Goal: Task Accomplishment & Management: Manage account settings

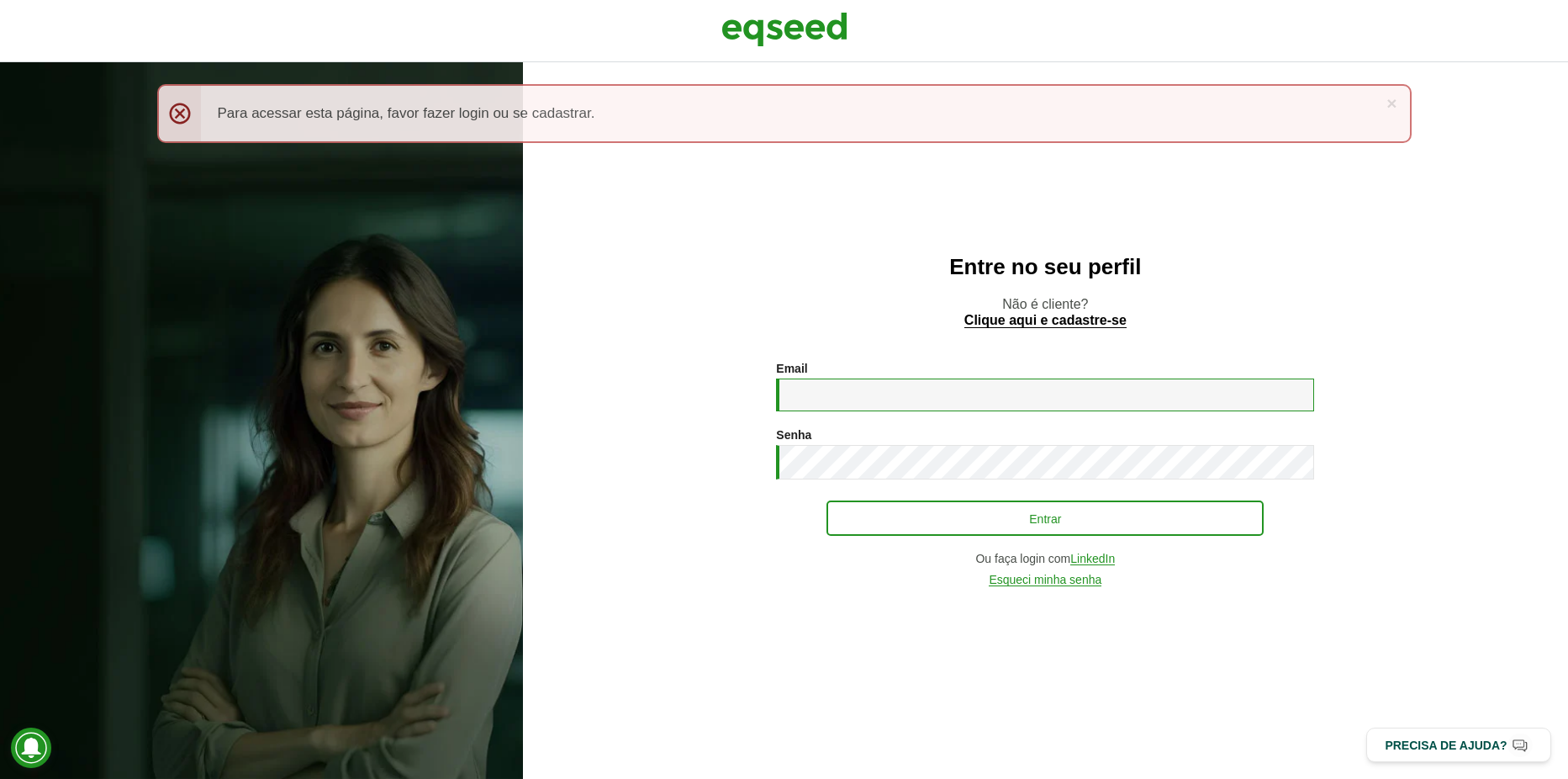
type input "**********"
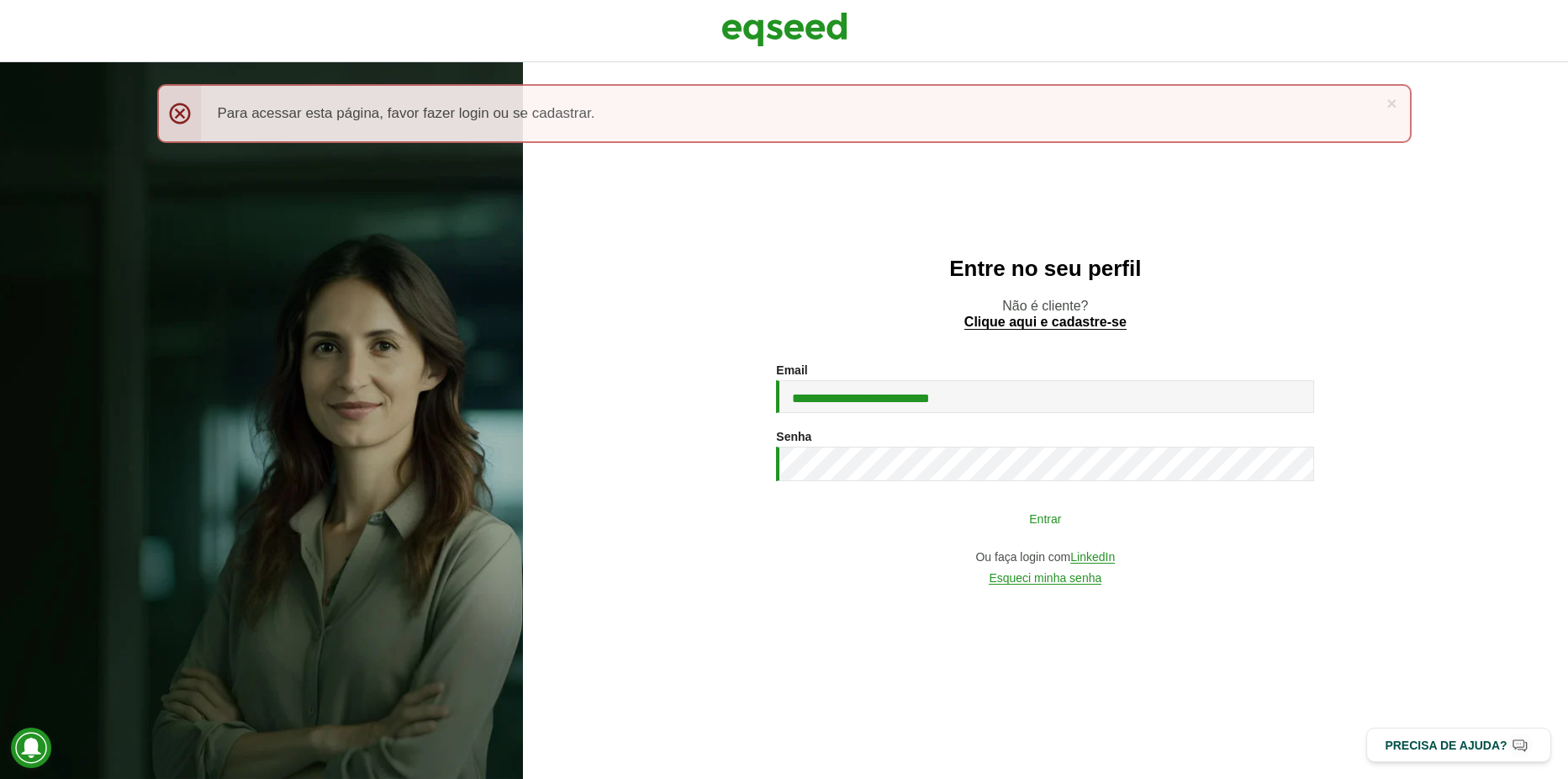
click at [975, 511] on button "Entrar" at bounding box center [1044, 518] width 437 height 32
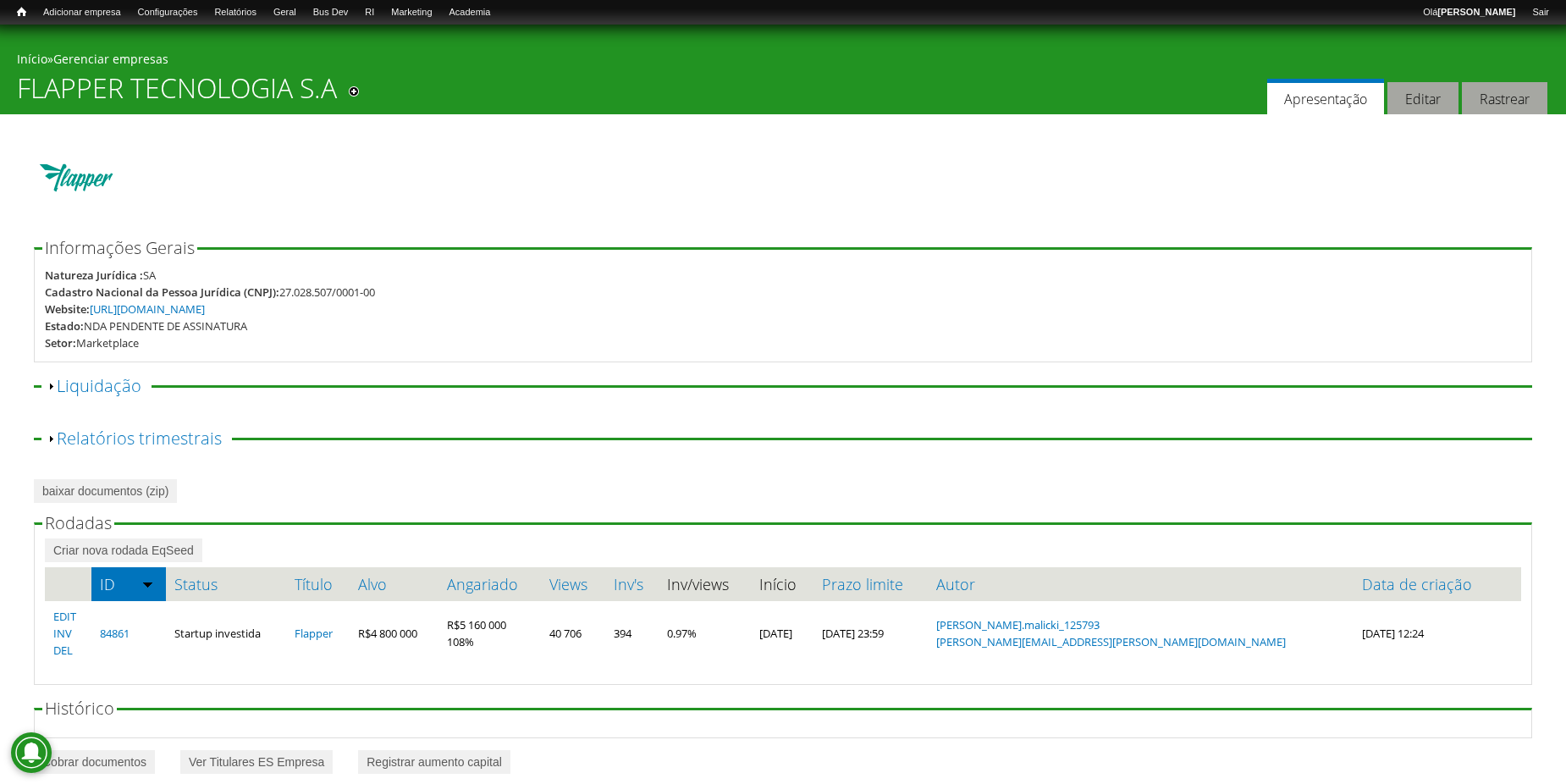
scroll to position [27, 0]
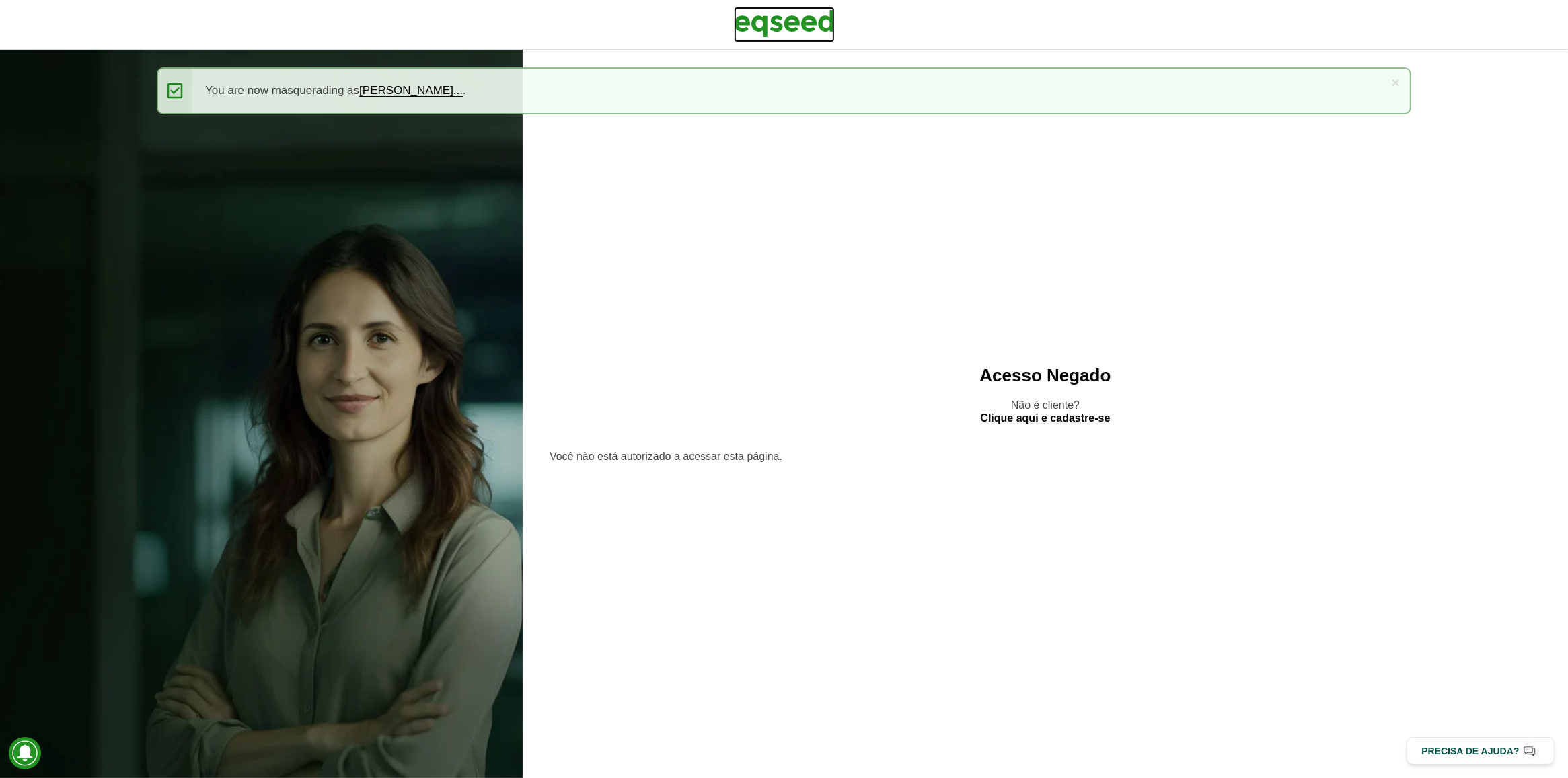
click at [760, 24] on img at bounding box center [784, 24] width 101 height 34
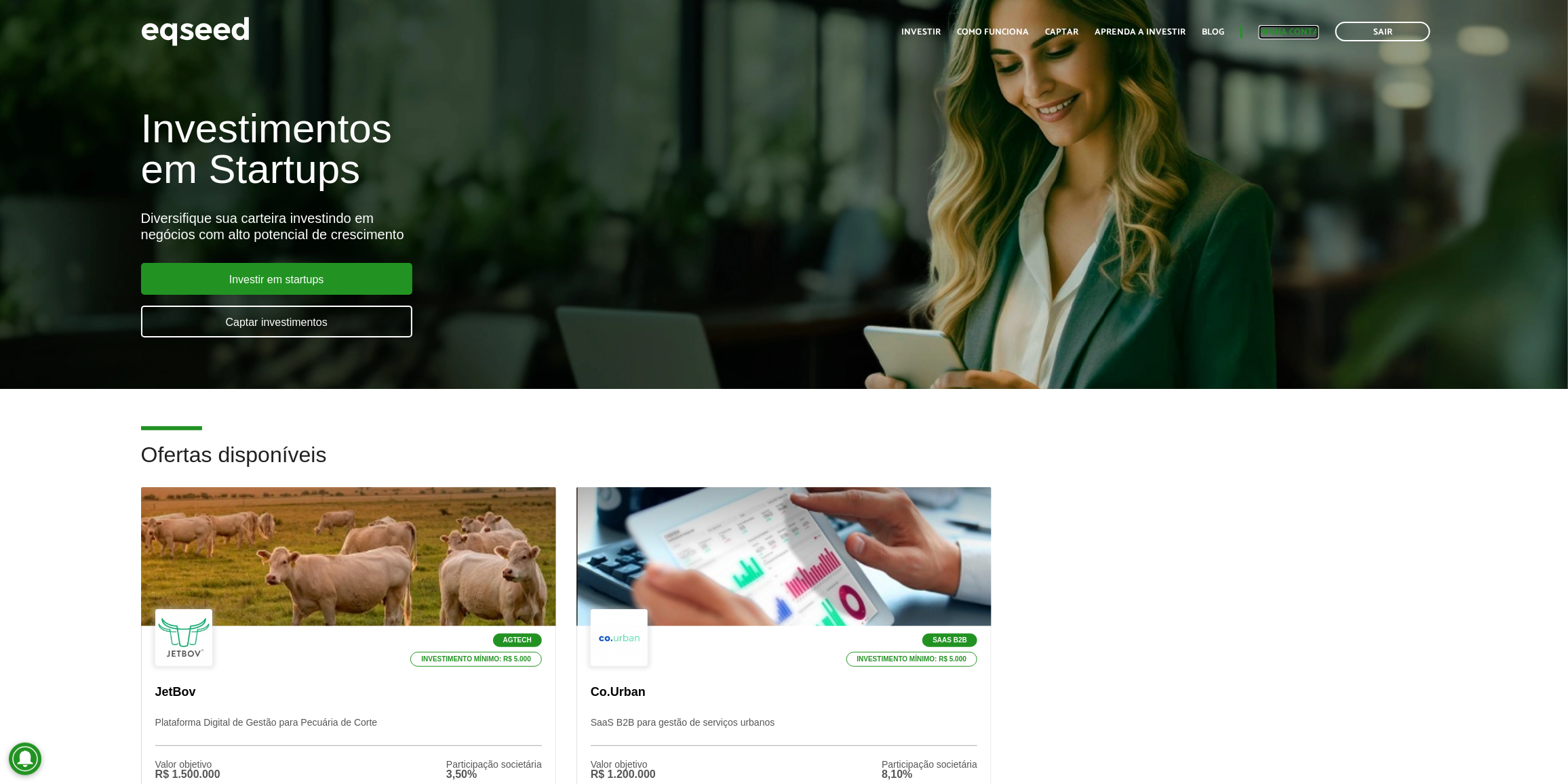
click at [1279, 31] on link "Minha conta" at bounding box center [1288, 32] width 60 height 9
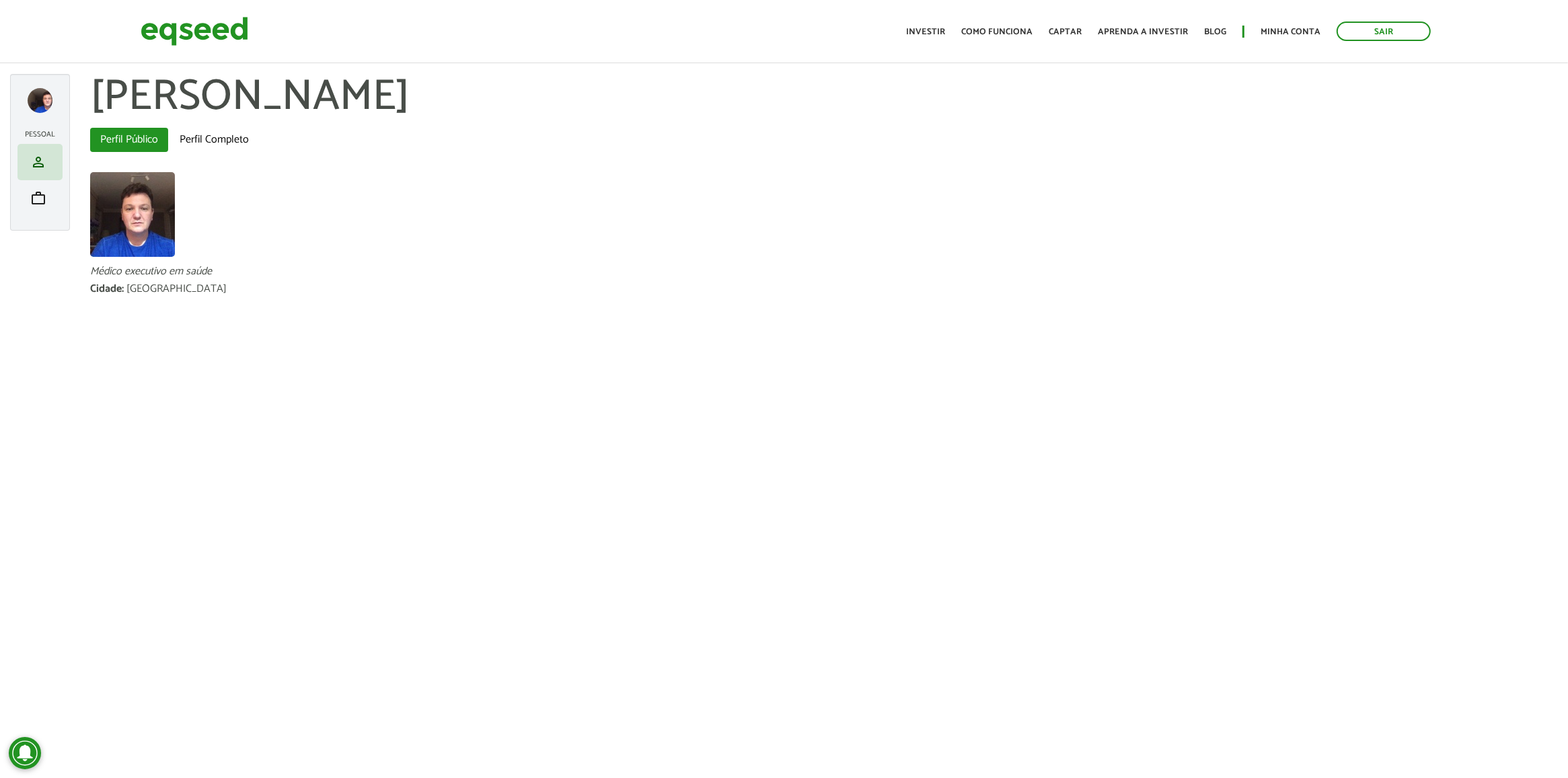
click at [1393, 313] on section "Médico executivo em saúde Cidade : São José dos Campos SP" at bounding box center [824, 244] width 1467 height 143
click at [210, 135] on link "Perfil Completo" at bounding box center [214, 140] width 89 height 24
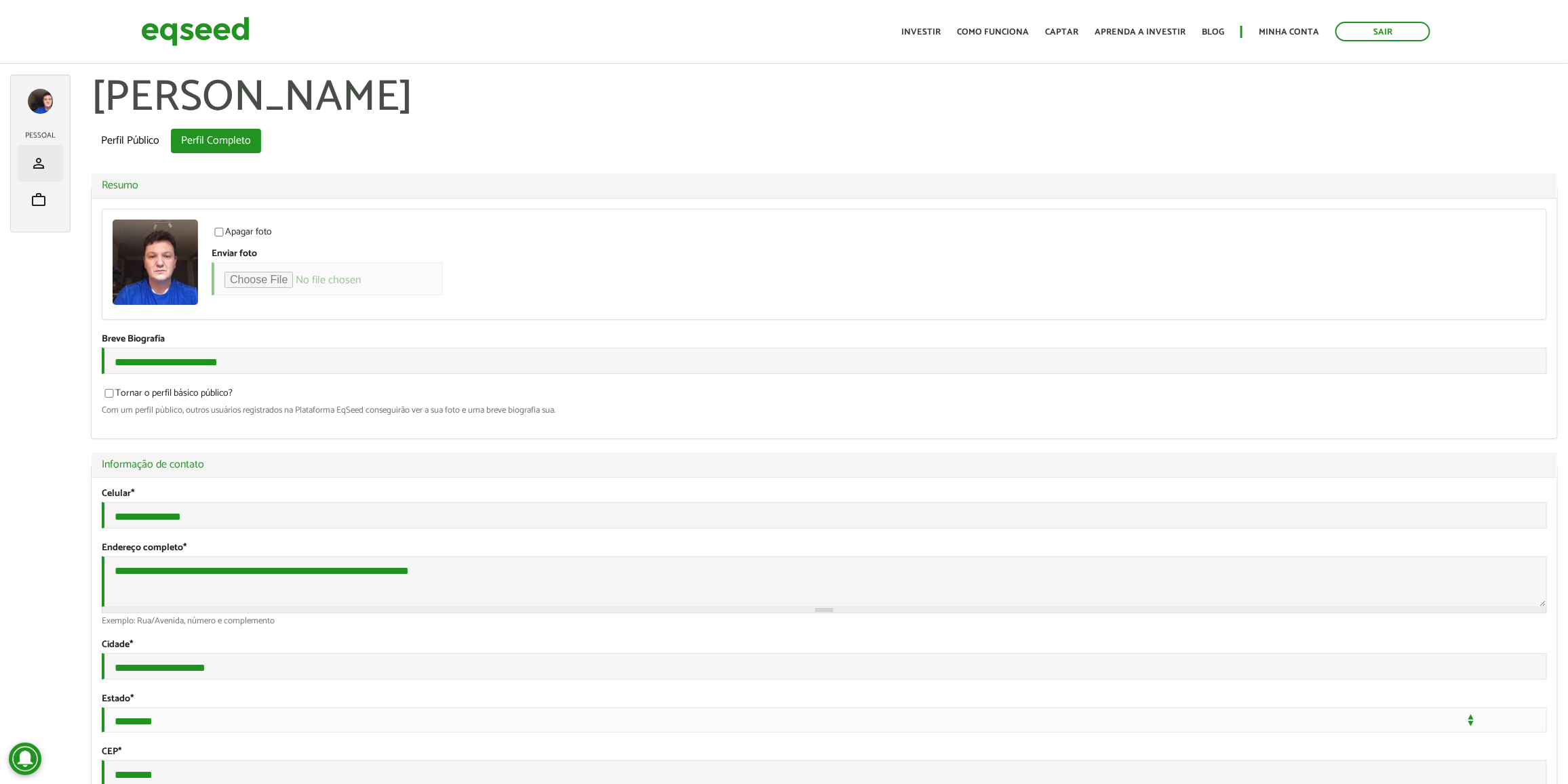
type input "**********"
click at [45, 170] on span "person" at bounding box center [38, 163] width 16 height 16
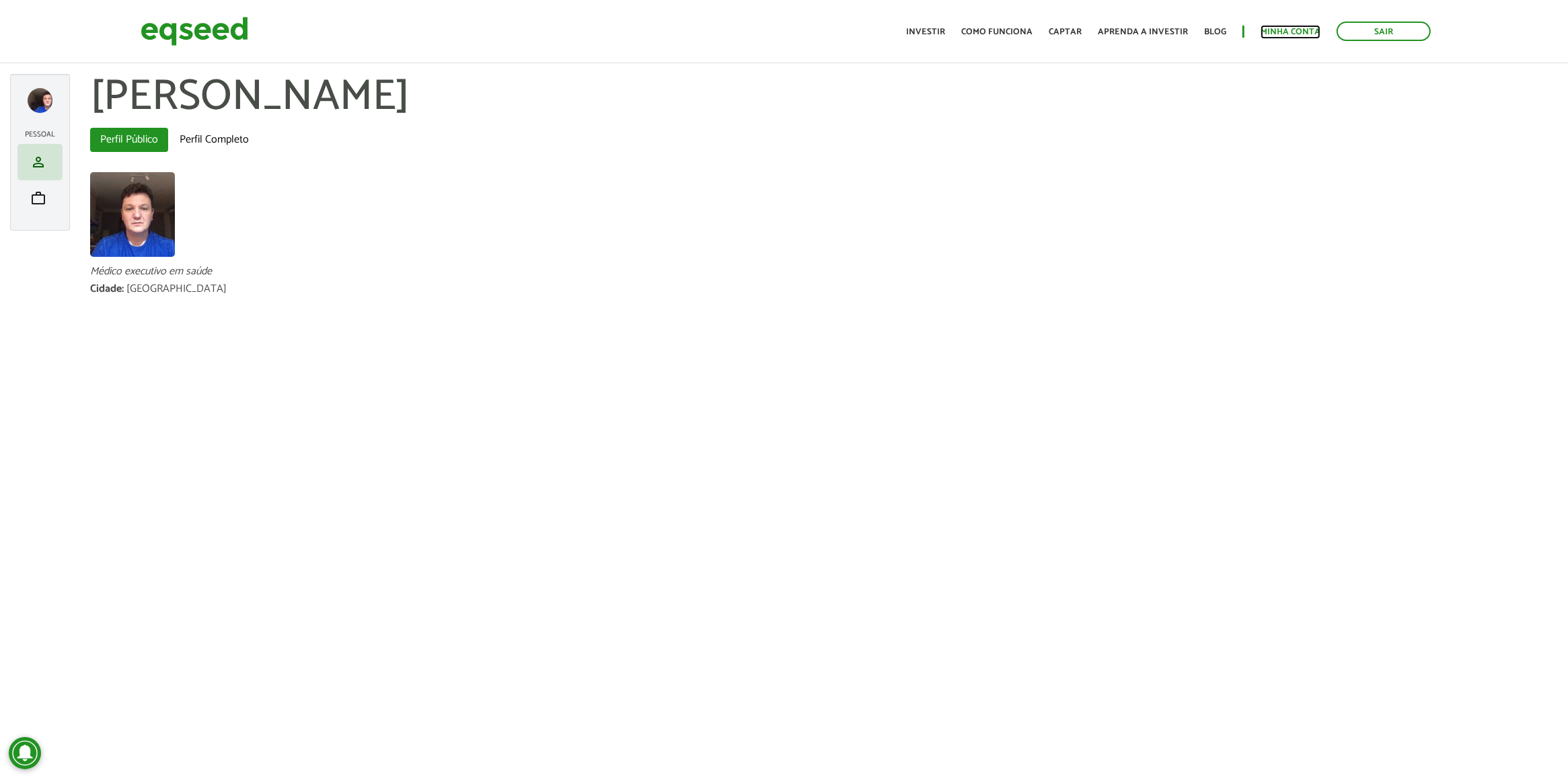
click at [1291, 35] on link "Minha conta" at bounding box center [1290, 32] width 60 height 8
click at [44, 88] on div at bounding box center [39, 100] width 25 height 25
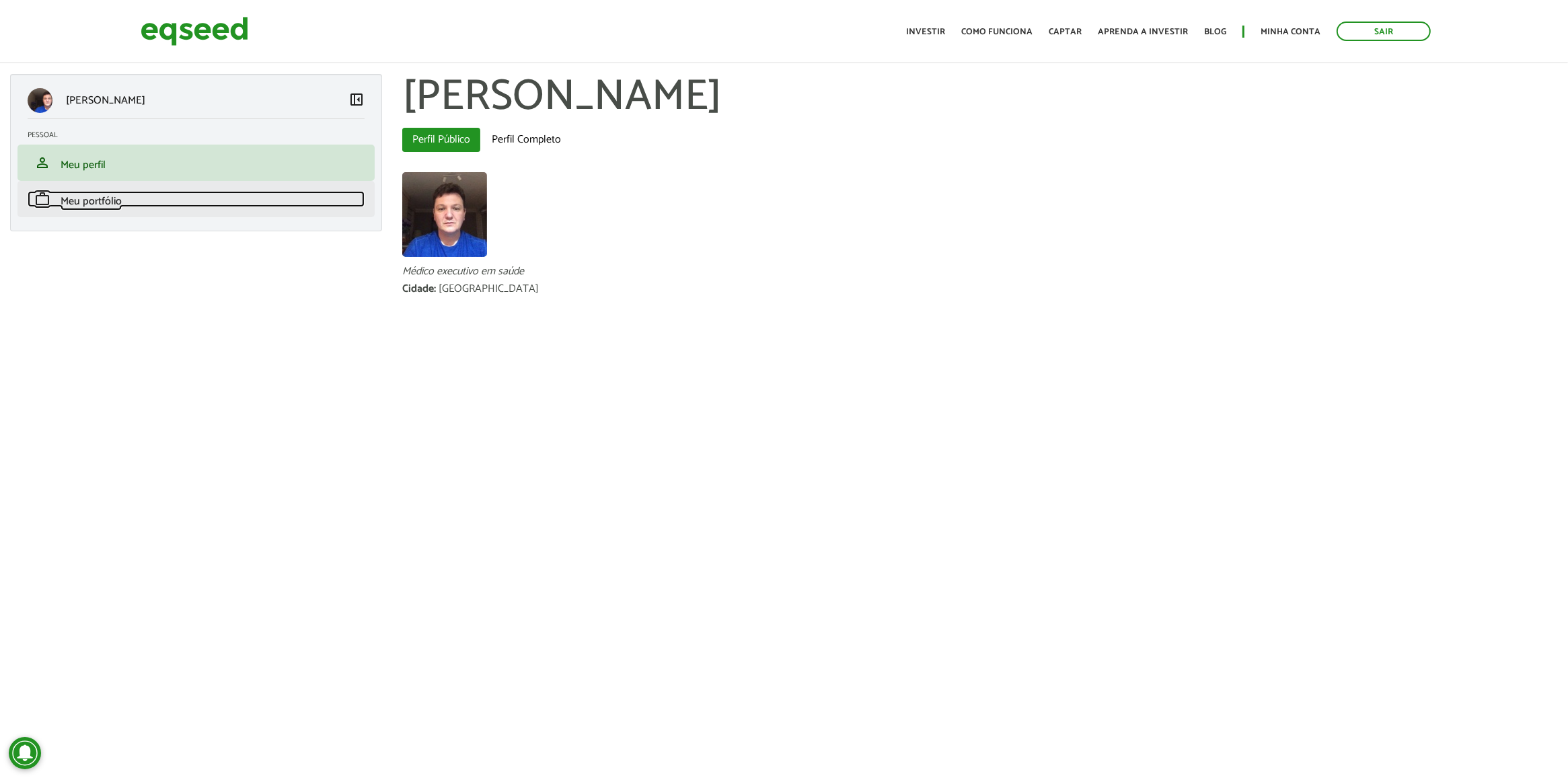
click at [65, 195] on span "Meu portfólio" at bounding box center [91, 201] width 61 height 18
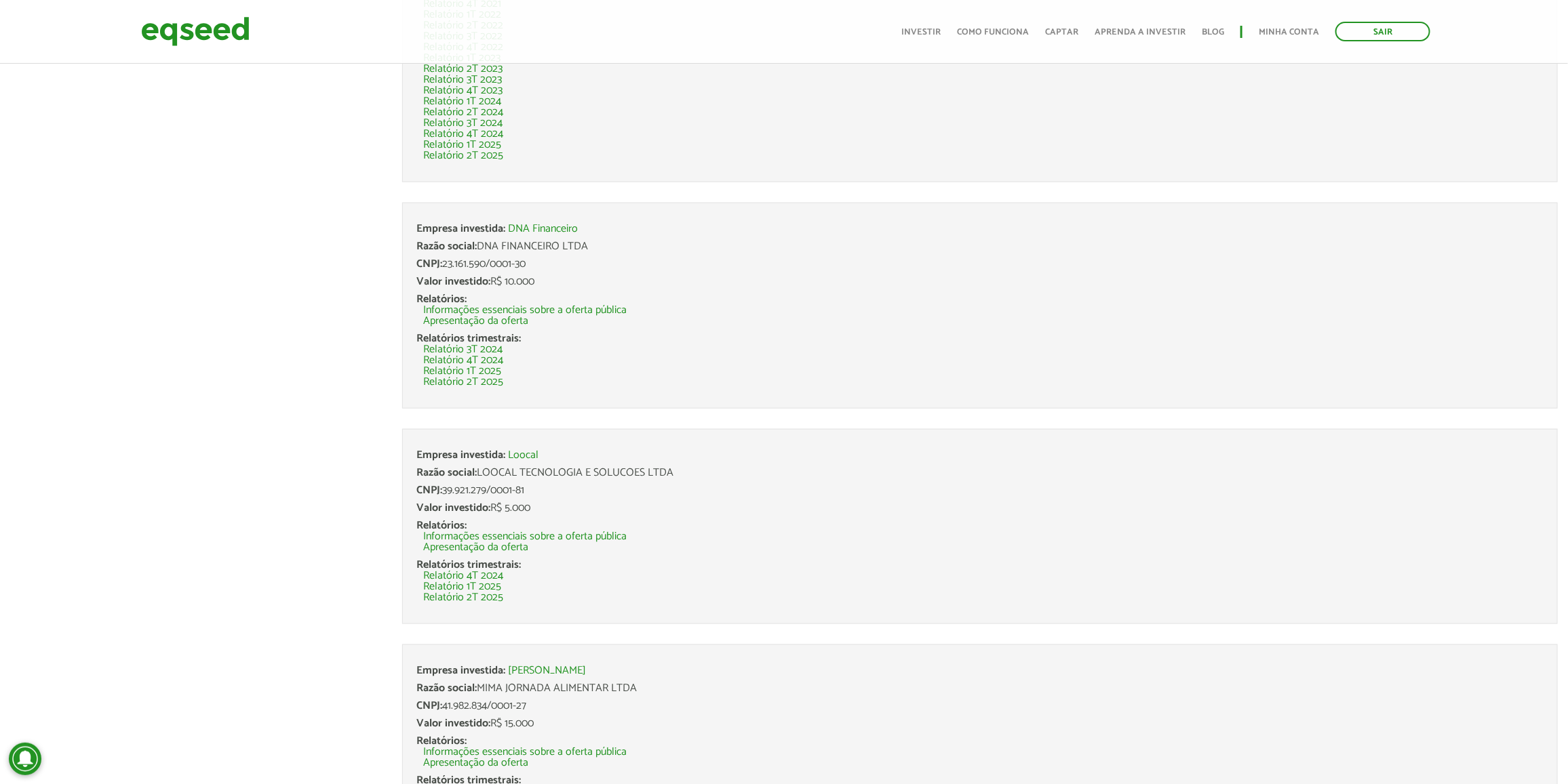
scroll to position [763, 0]
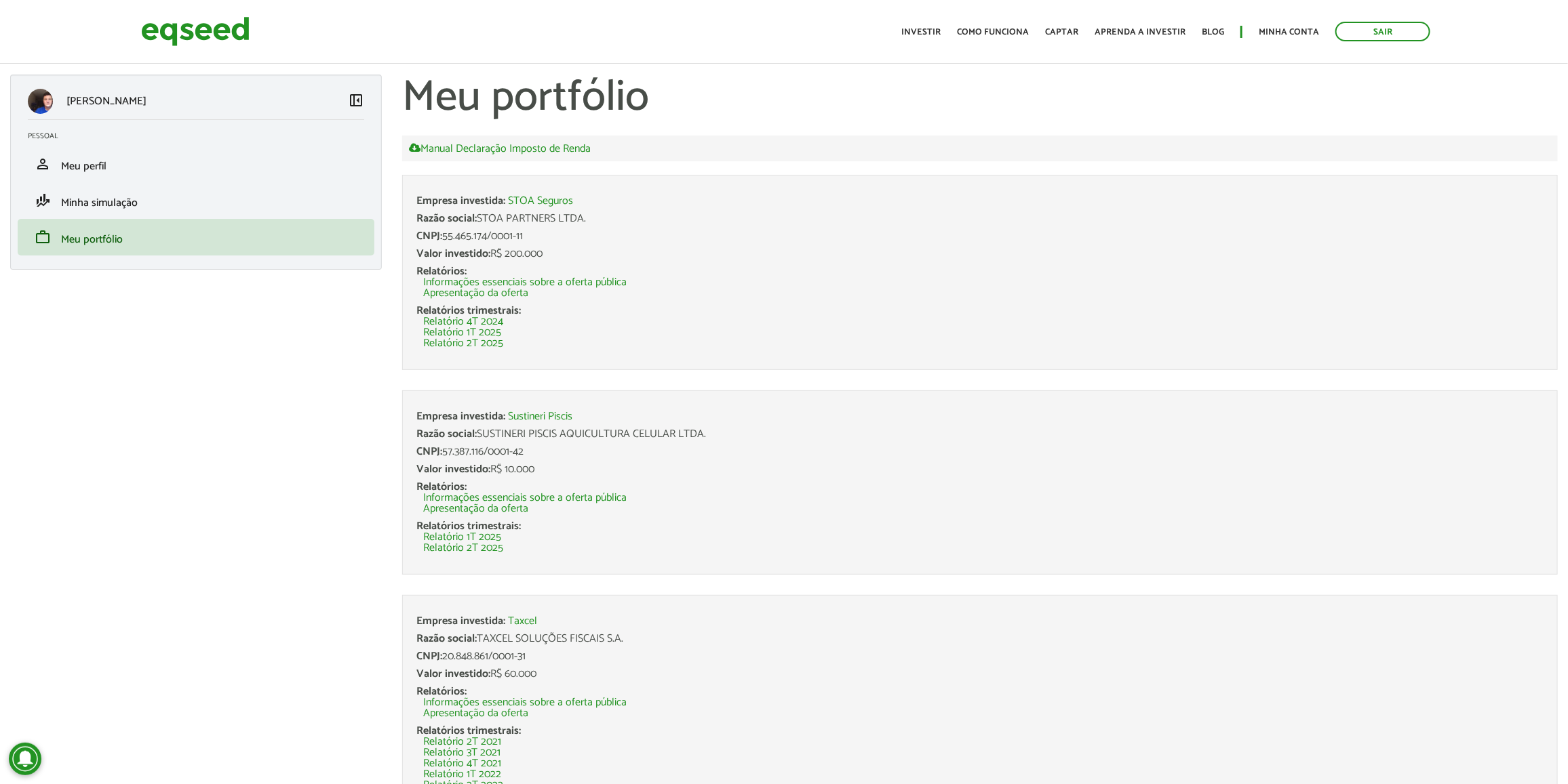
click at [582, 189] on li "Empresa investida: STOA Seguros Razão social: STOA PARTNERS LTDA. CNPJ: 55.465.…" at bounding box center [980, 272] width 1156 height 195
click at [574, 319] on li "Relatório 4T 2024" at bounding box center [983, 321] width 1120 height 11
click at [599, 99] on h1 "Meu portfólio" at bounding box center [980, 98] width 1156 height 48
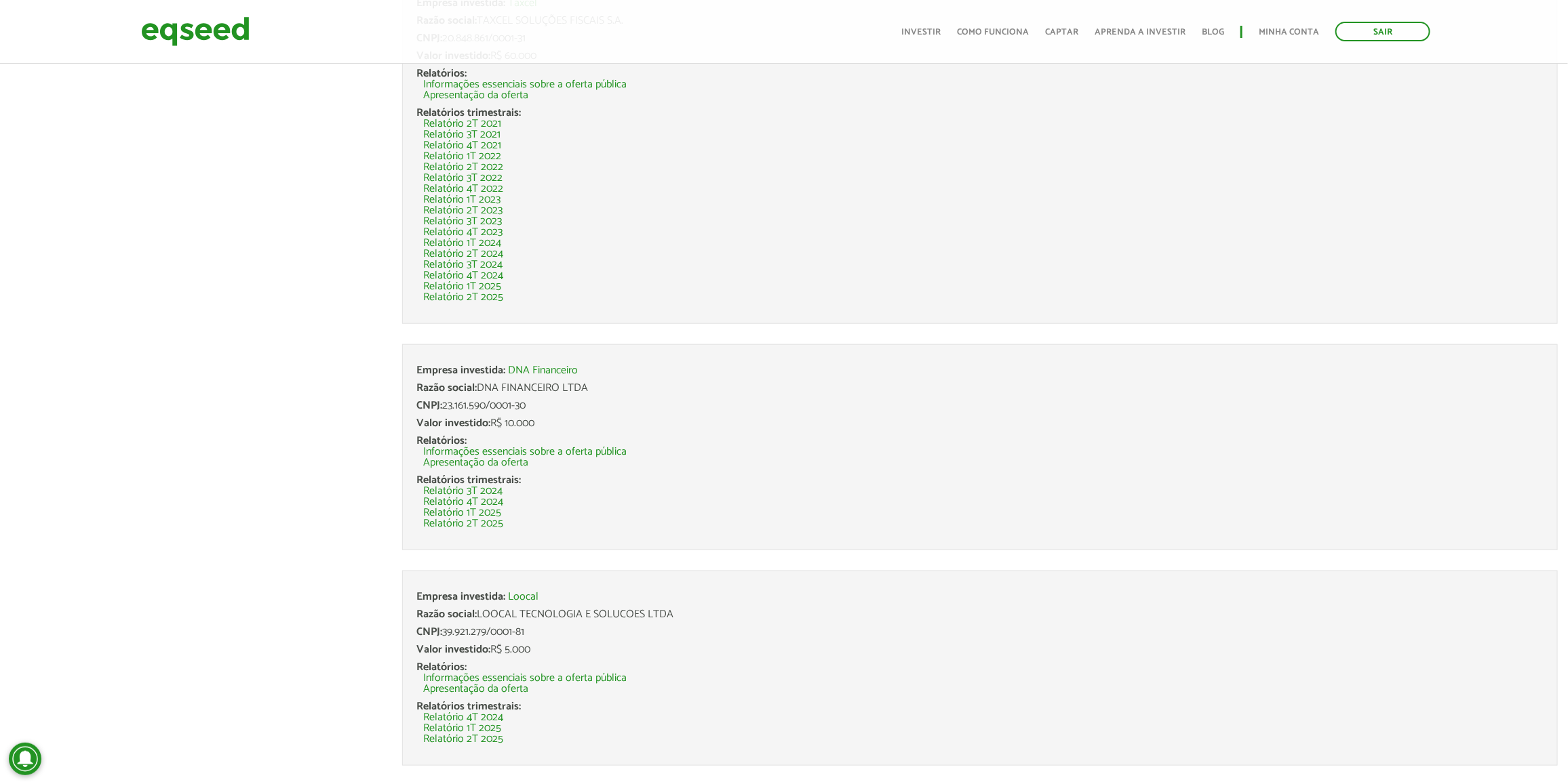
scroll to position [339, 0]
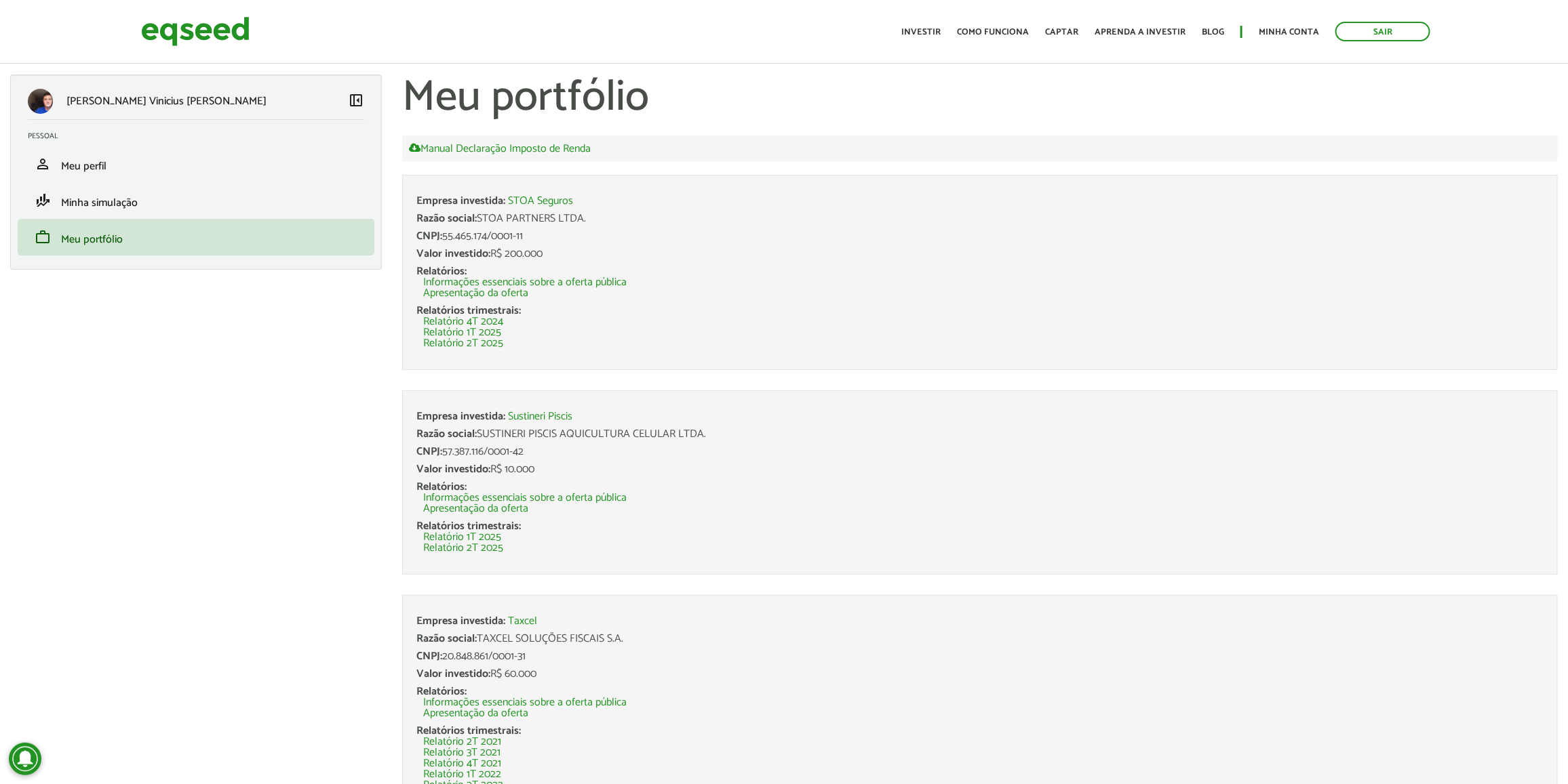
click at [1392, 356] on li "Empresa investida: STOA Seguros Razão social: STOA PARTNERS LTDA. CNPJ: 55.465.…" at bounding box center [980, 272] width 1156 height 195
click at [1373, 24] on link "Sair" at bounding box center [1383, 32] width 95 height 20
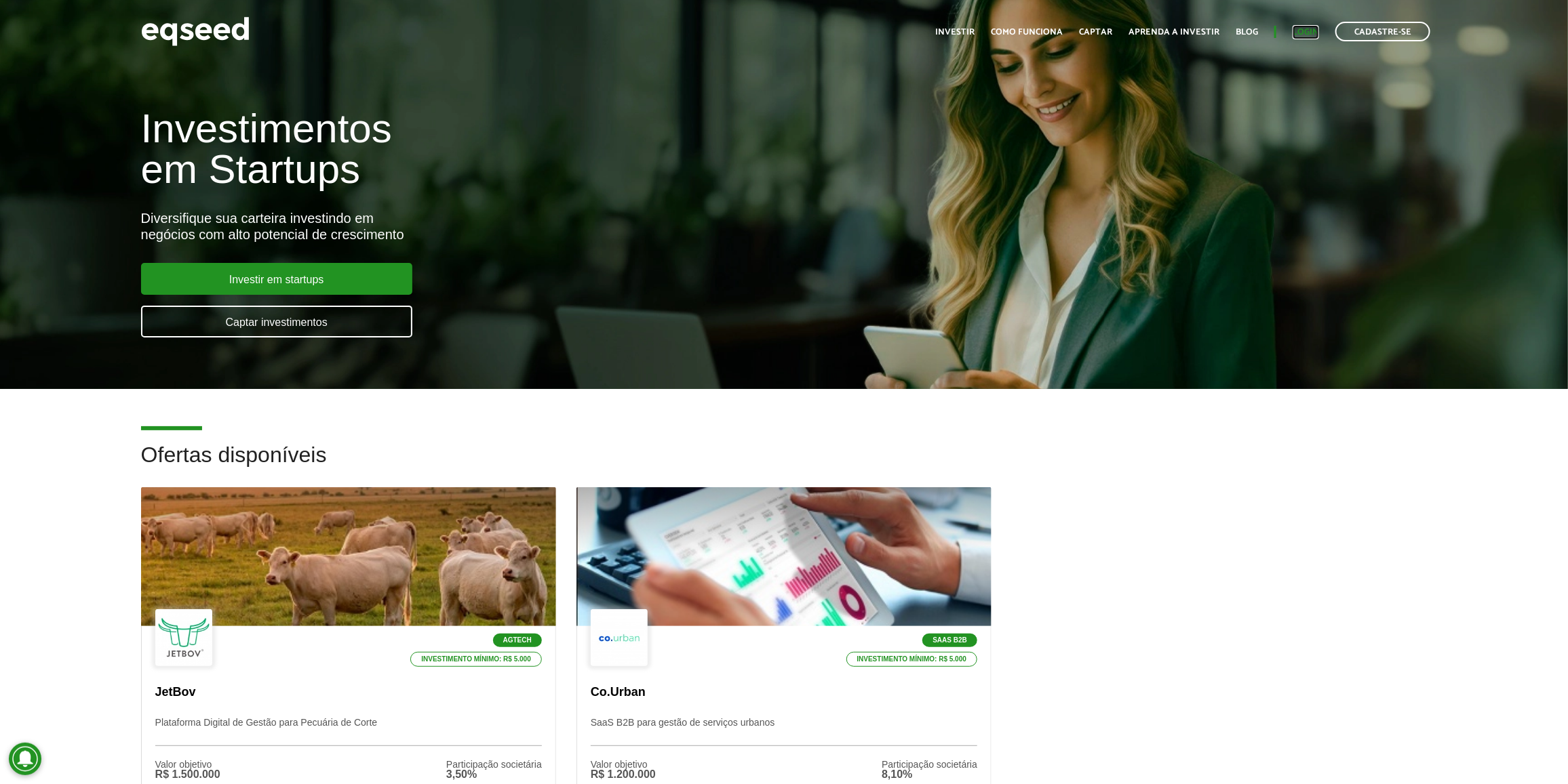
click at [1312, 28] on link "Login" at bounding box center [1305, 32] width 26 height 9
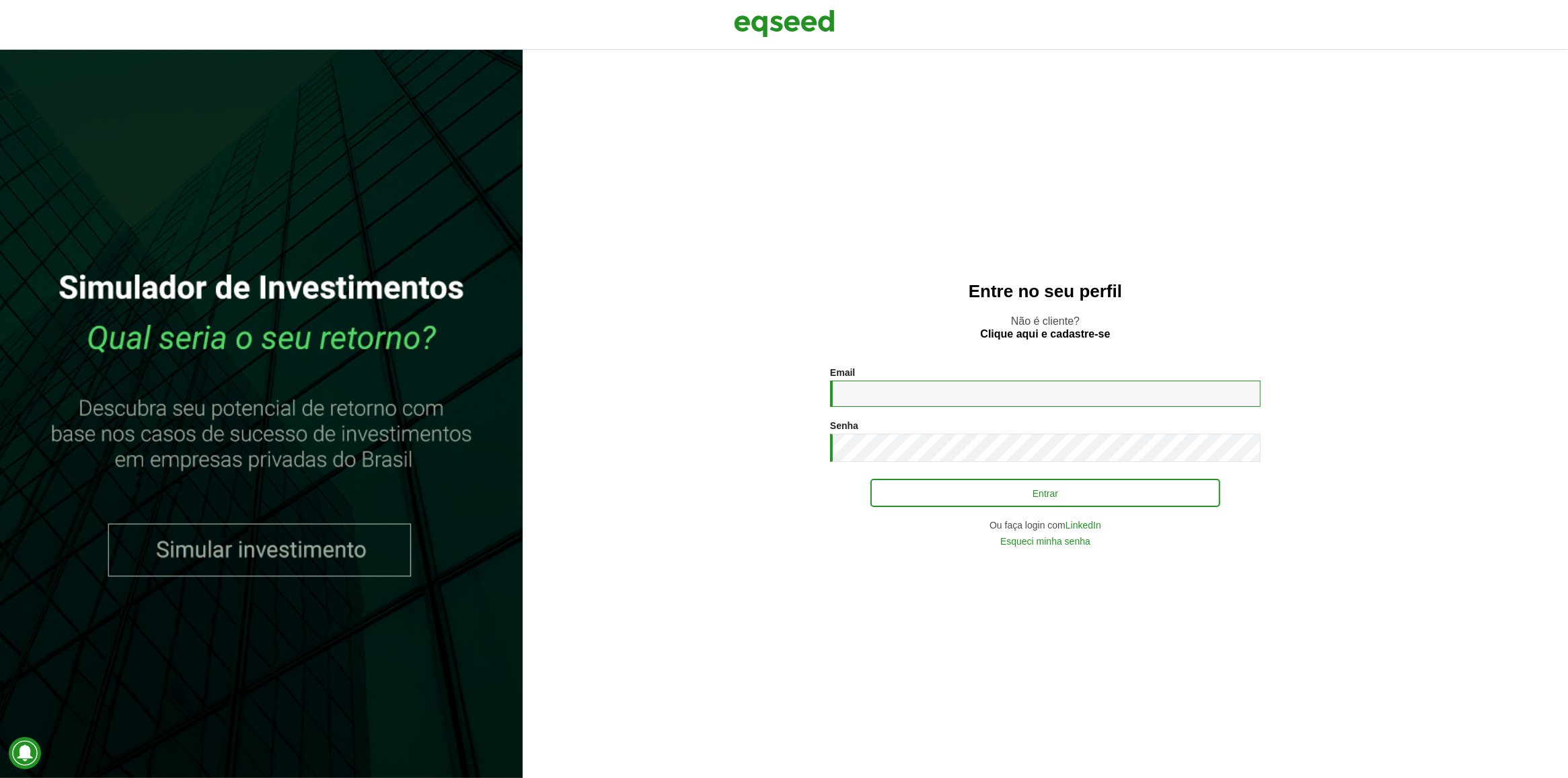
type input "**********"
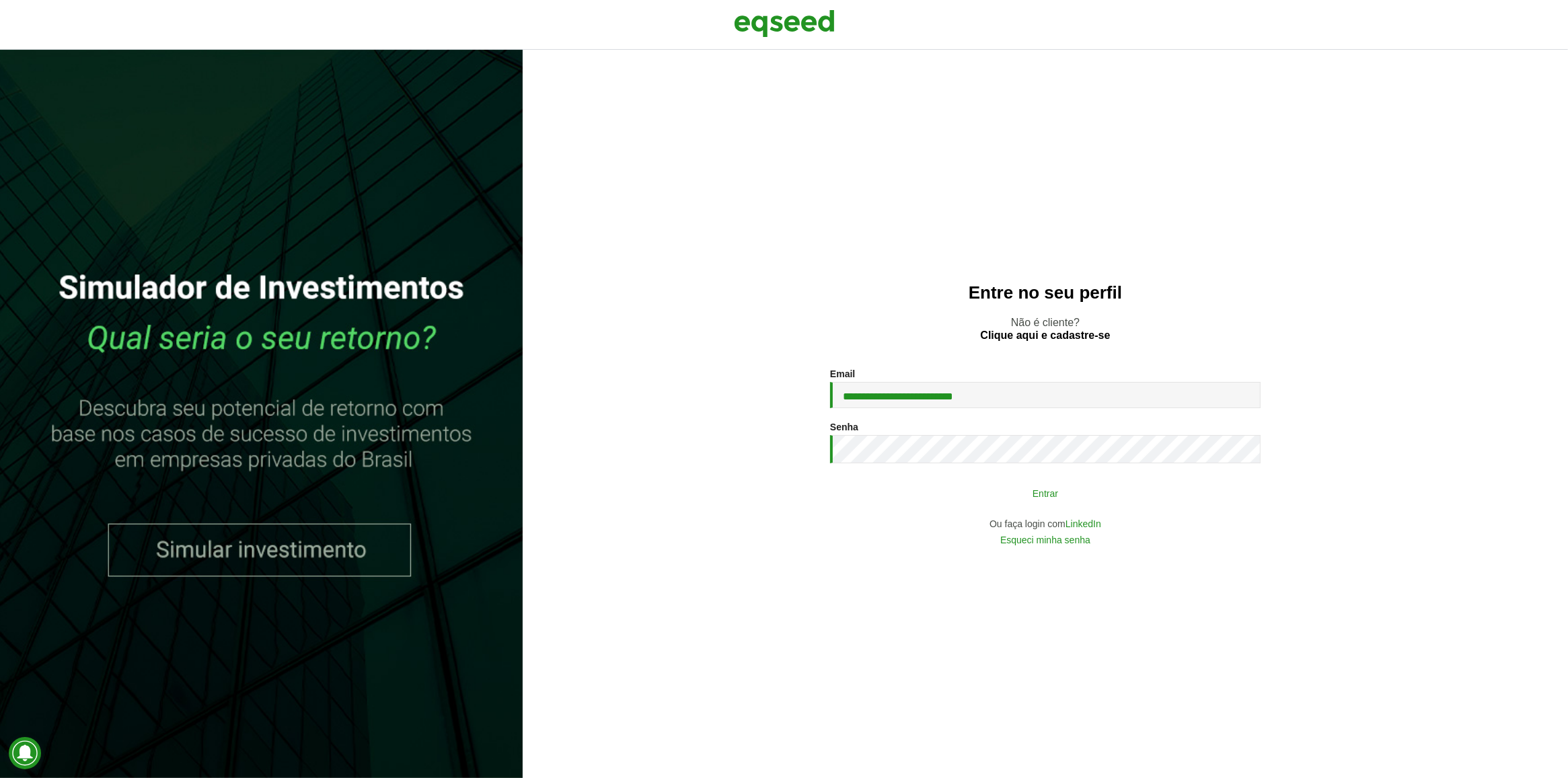
click at [1021, 495] on button "Entrar" at bounding box center [1045, 493] width 350 height 25
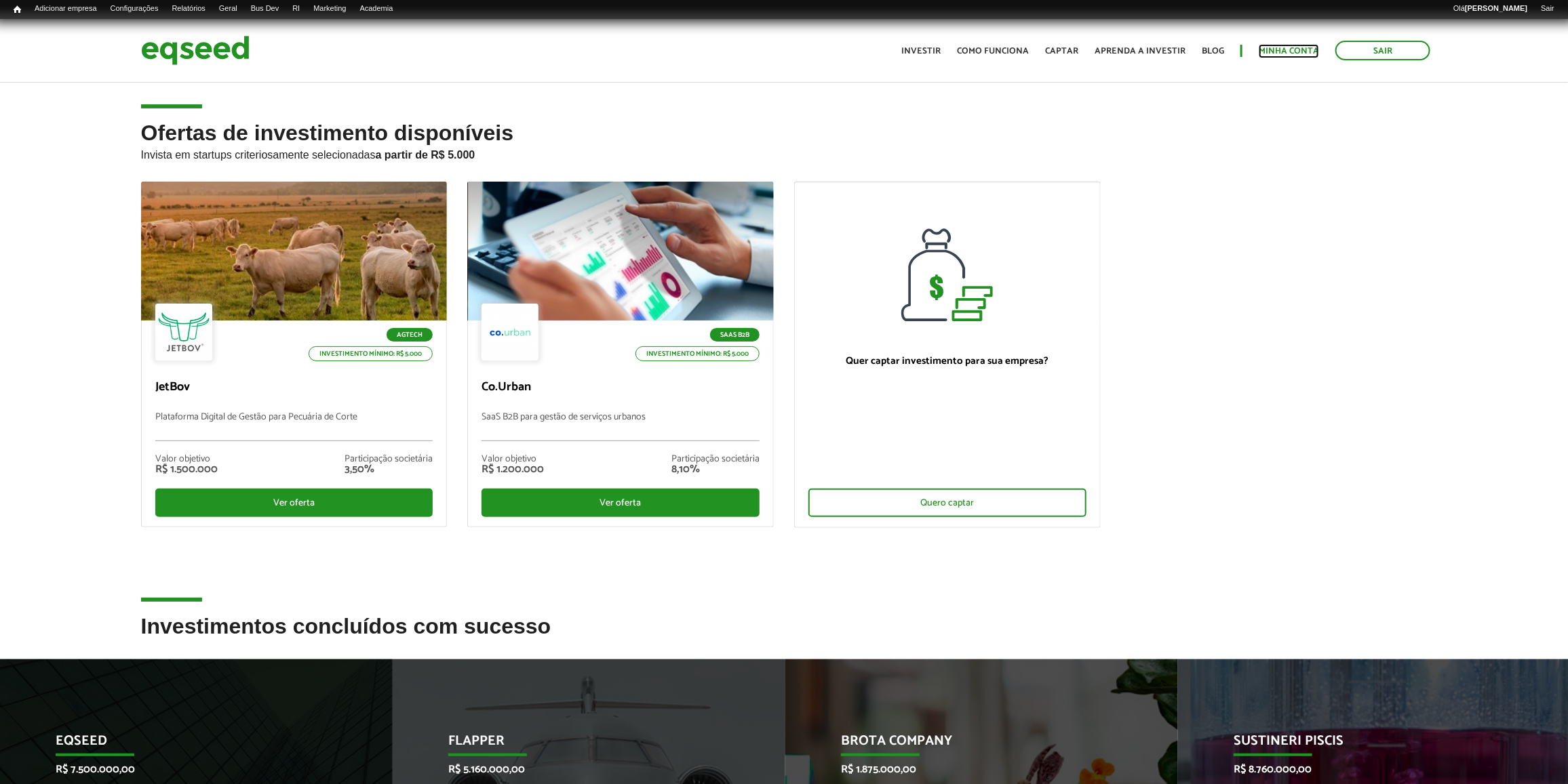
click at [1269, 53] on link "Minha conta" at bounding box center [1288, 51] width 60 height 9
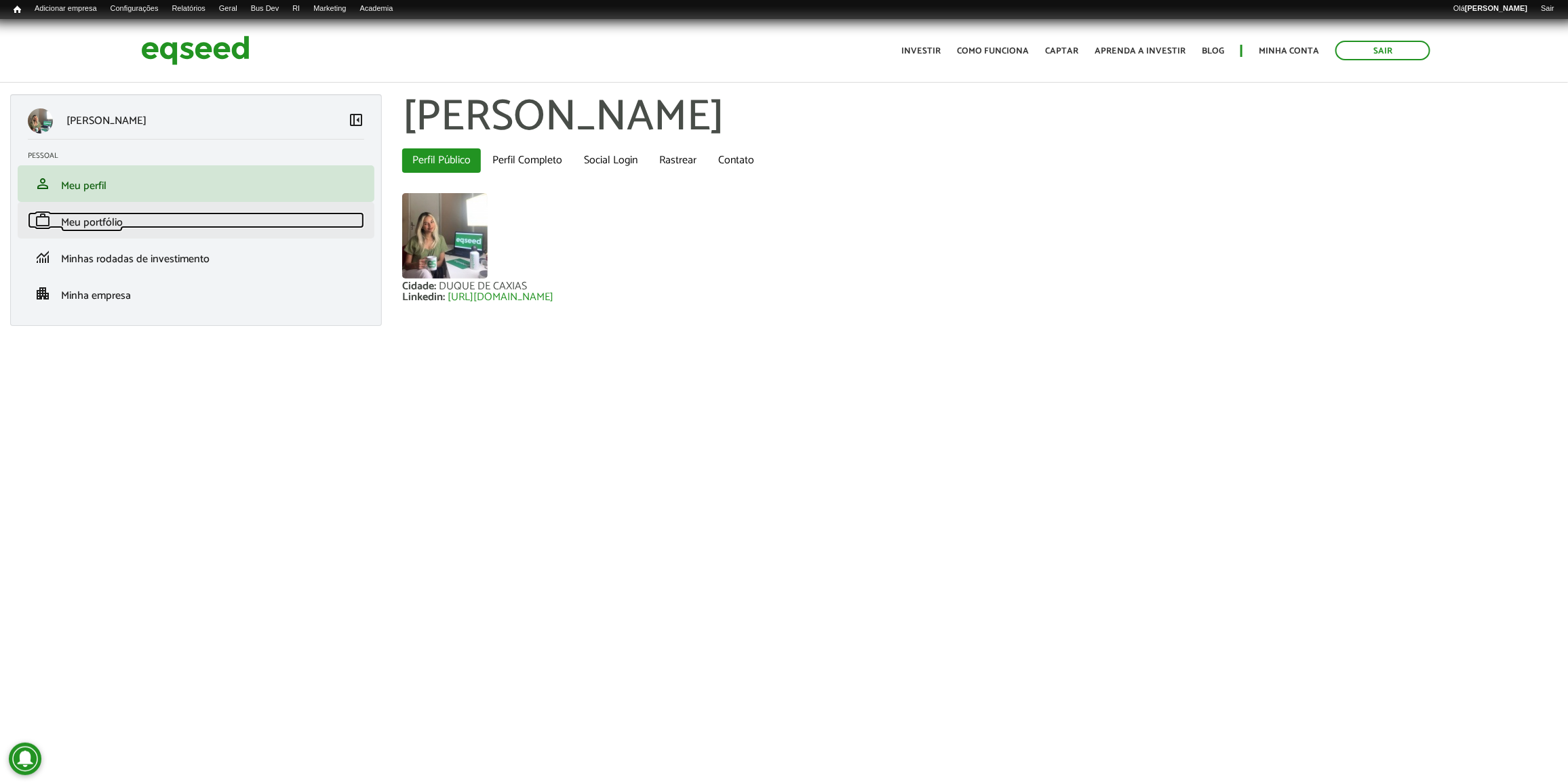
click at [174, 226] on link "work Meu portfólio" at bounding box center [196, 220] width 336 height 16
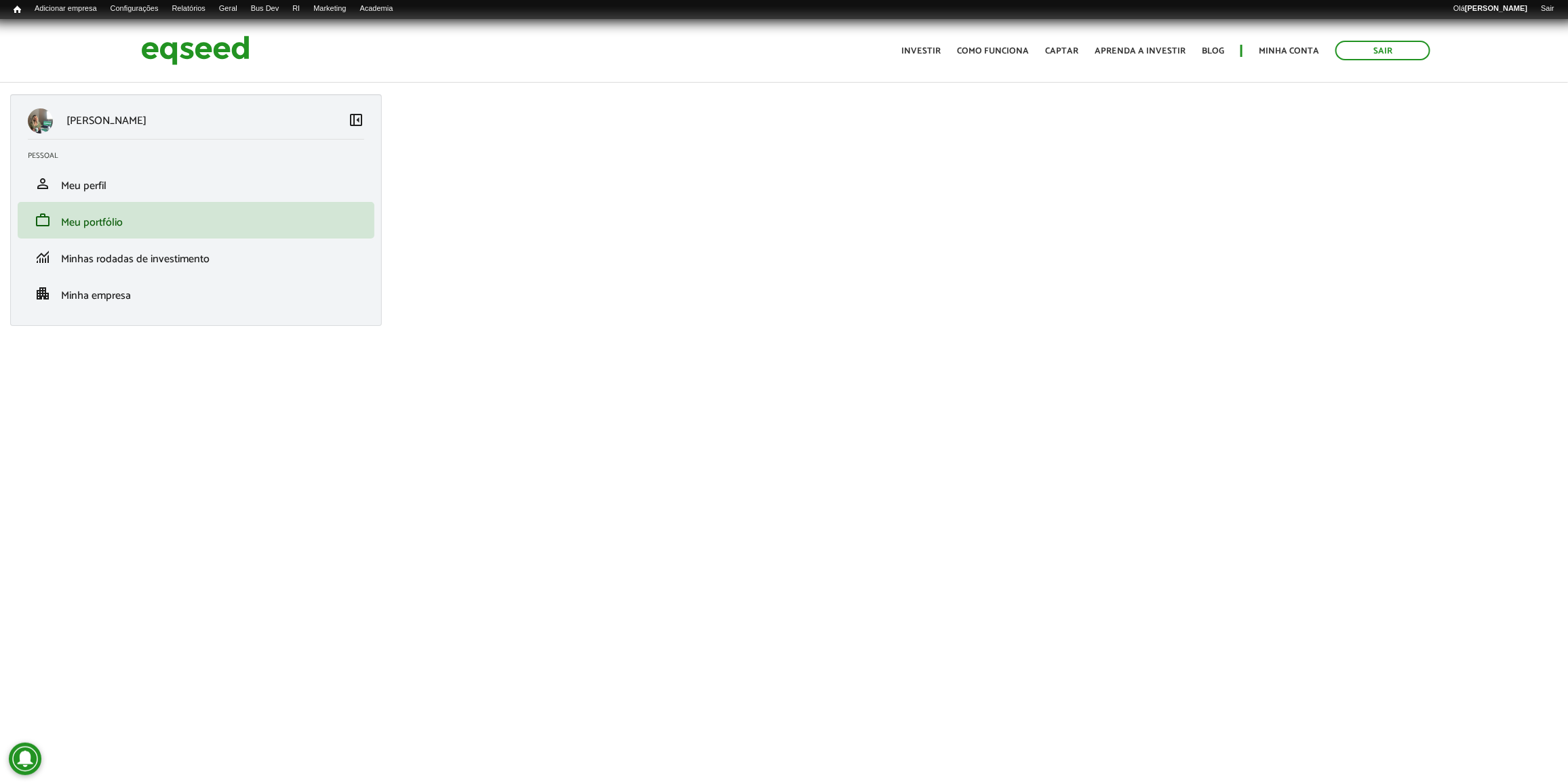
drag, startPoint x: 997, startPoint y: 631, endPoint x: 997, endPoint y: 618, distance: 13.0
click at [994, 629] on body "Sair Toggle navigation Toggle navigation Início Investir Como funciona" at bounding box center [784, 412] width 1568 height 784
click at [554, 55] on div "Sair Toggle navigation Toggle navigation Início Investir Como funciona Captar A…" at bounding box center [784, 50] width 1307 height 36
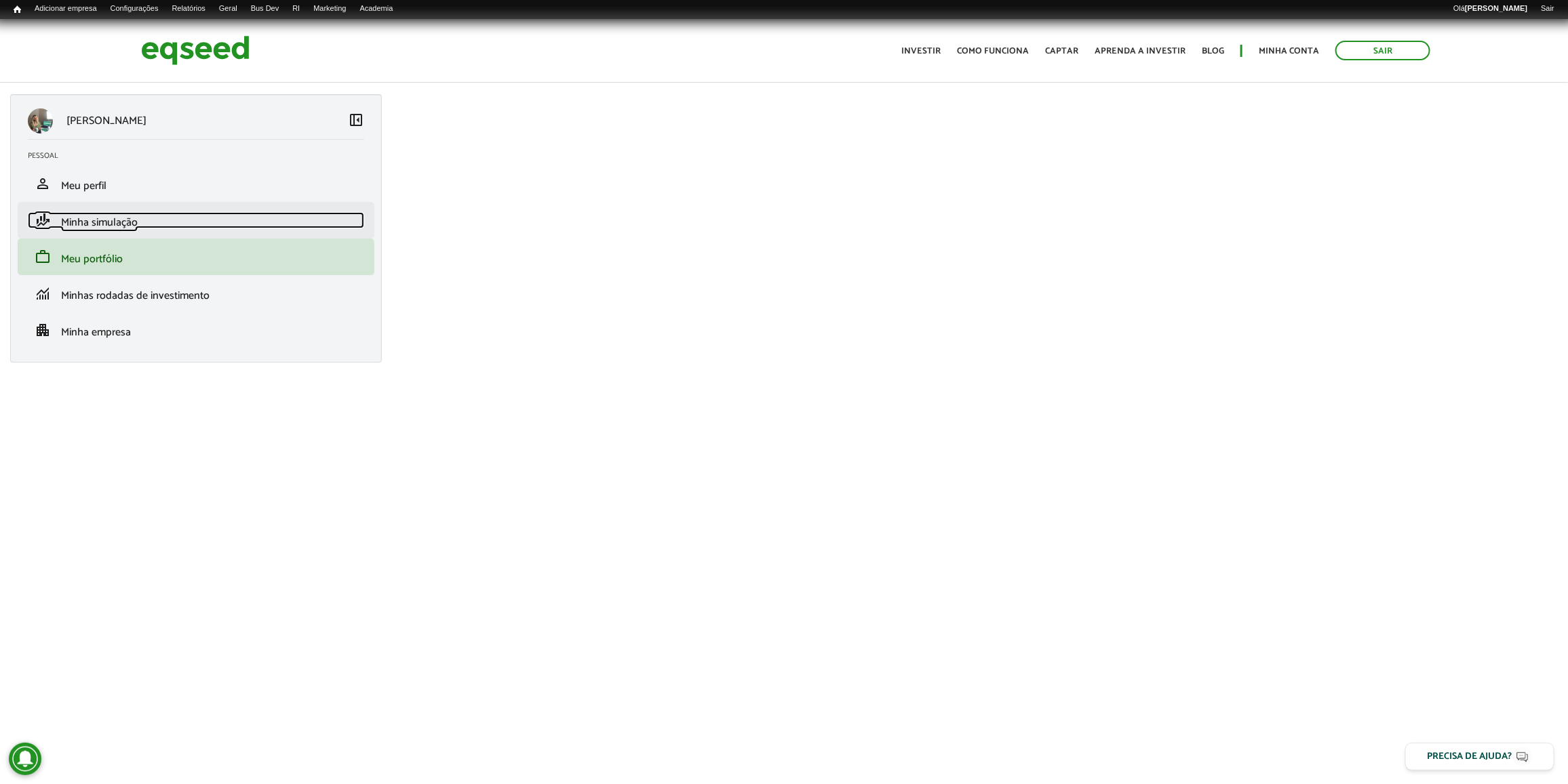
click at [242, 222] on link "finance_mode Minha simulação" at bounding box center [196, 220] width 336 height 16
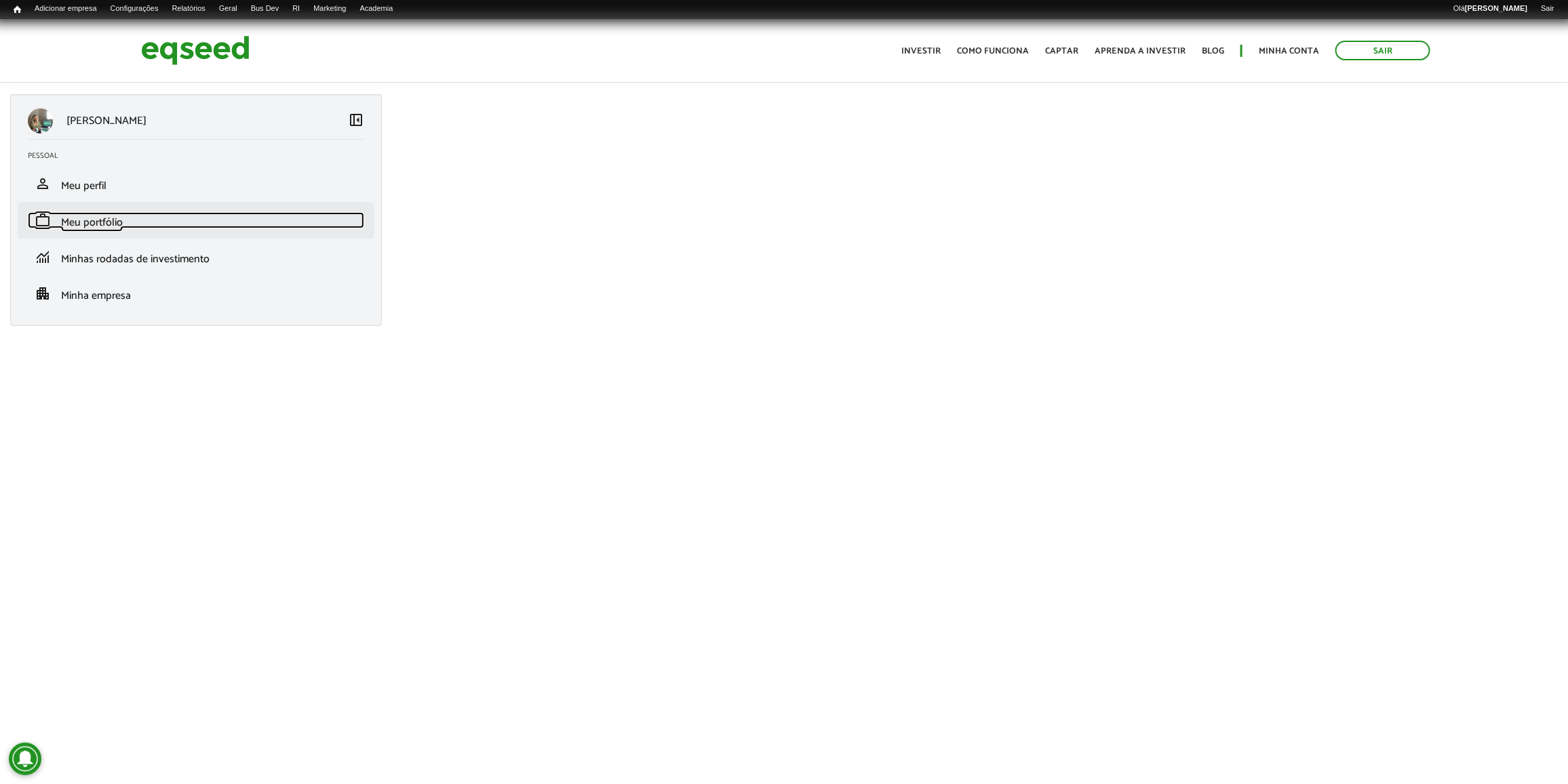
click at [251, 222] on link "work Meu portfólio" at bounding box center [196, 220] width 336 height 16
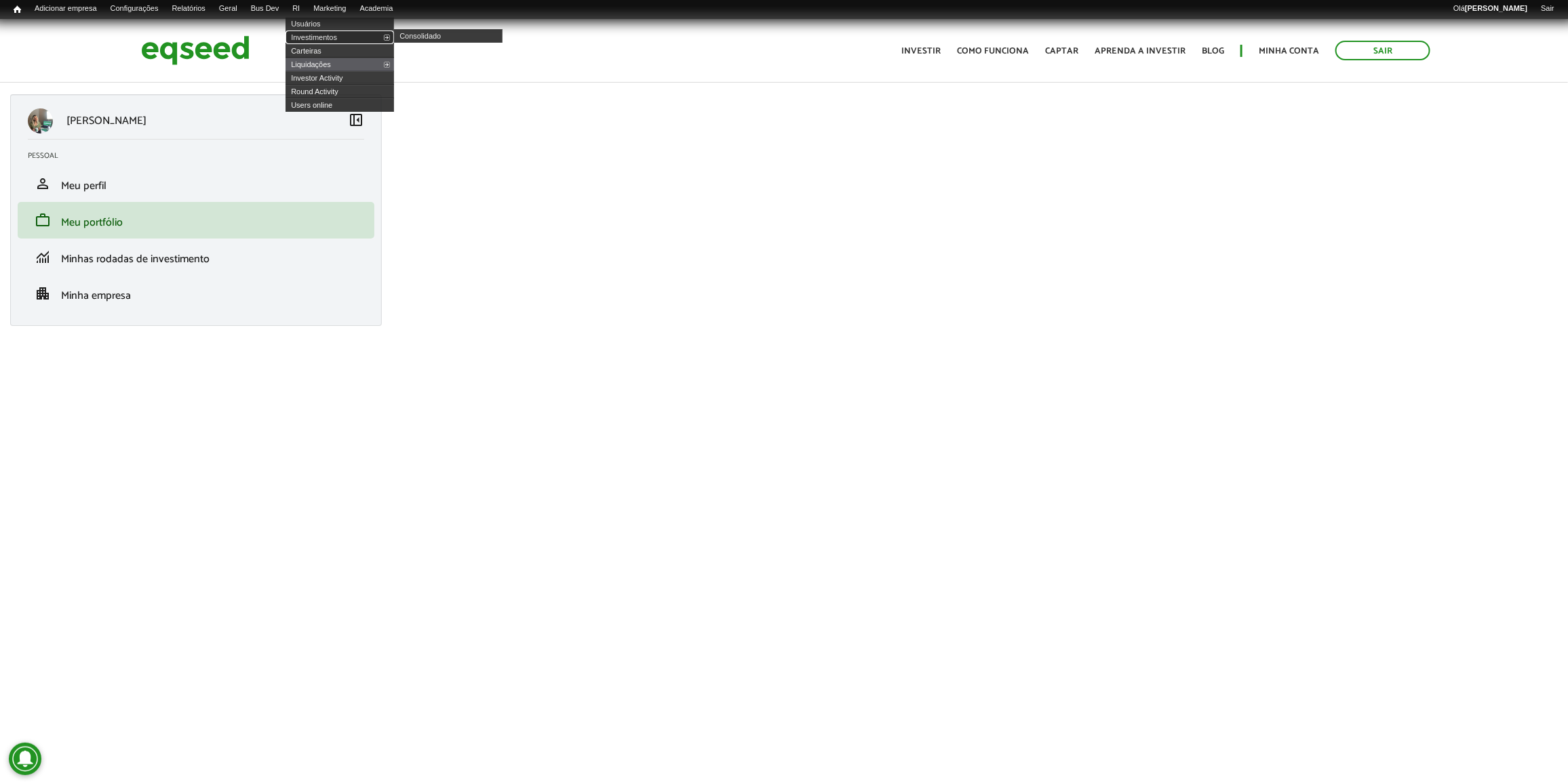
click at [320, 31] on link "Investimentos" at bounding box center [339, 37] width 109 height 13
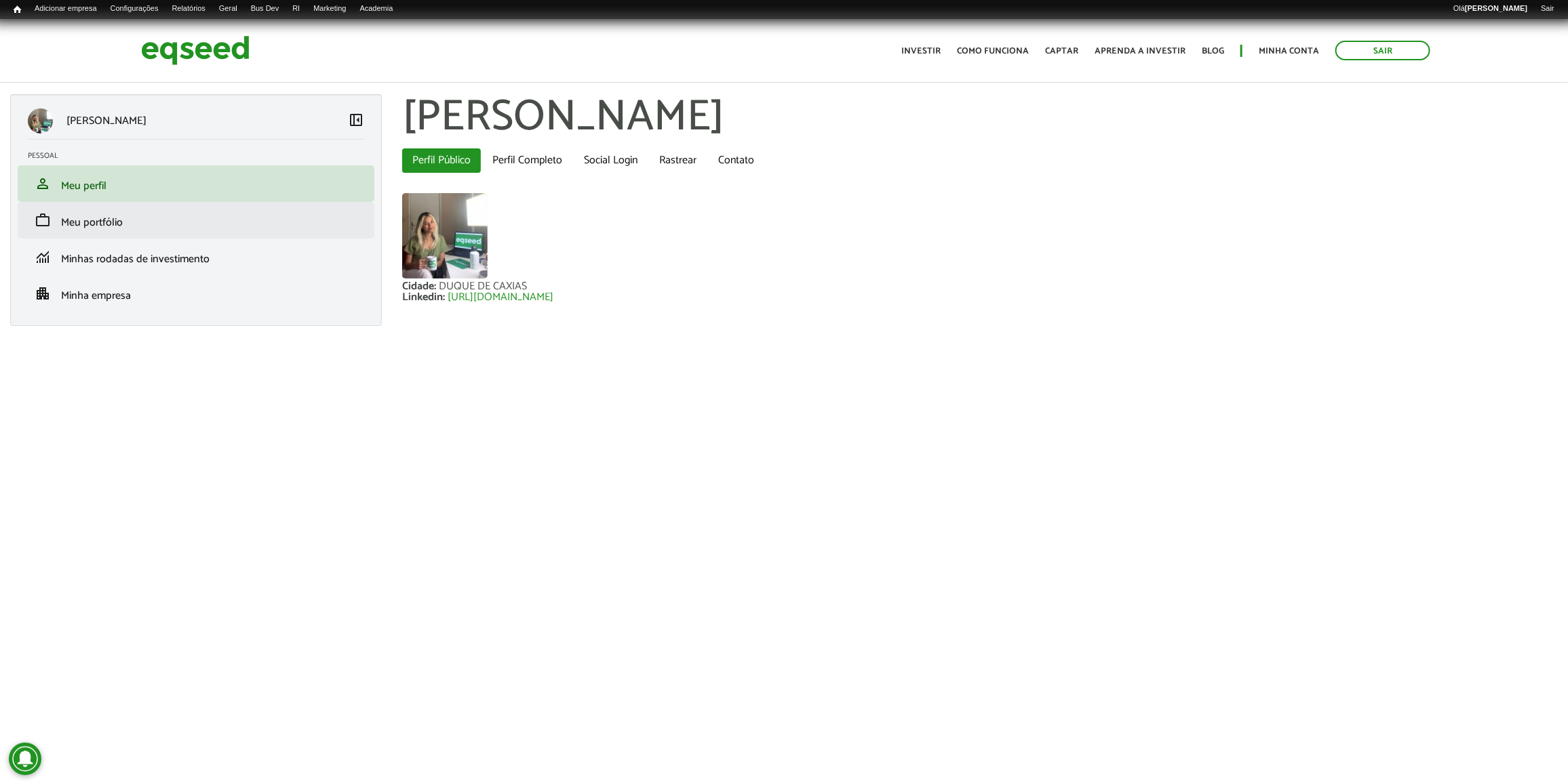
click at [256, 228] on li "work Meu portfólio" at bounding box center [196, 221] width 356 height 37
click at [283, 227] on link "work Meu portfólio" at bounding box center [196, 220] width 336 height 16
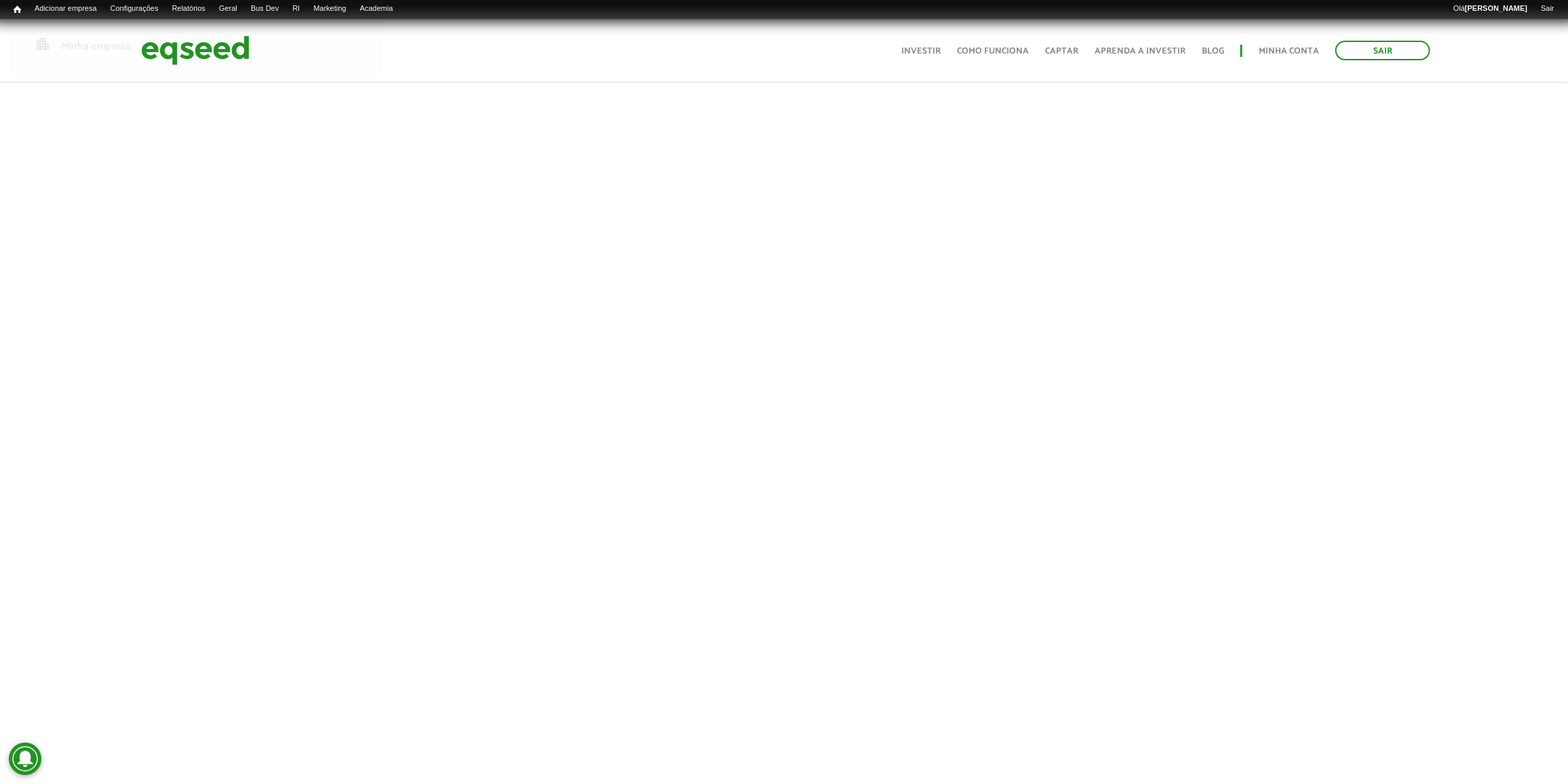
scroll to position [129, 0]
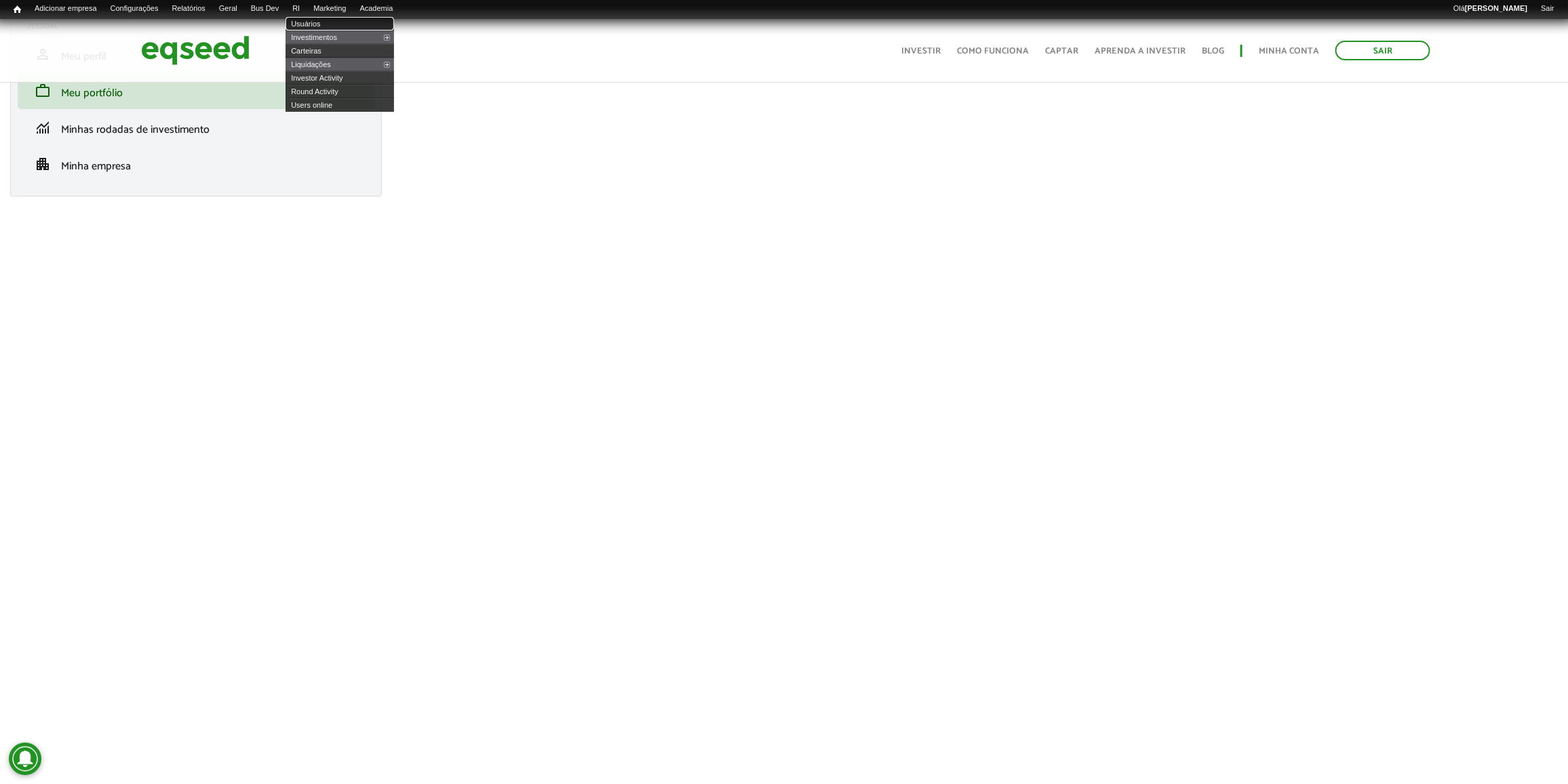
click at [327, 29] on link "Usuários" at bounding box center [339, 23] width 109 height 13
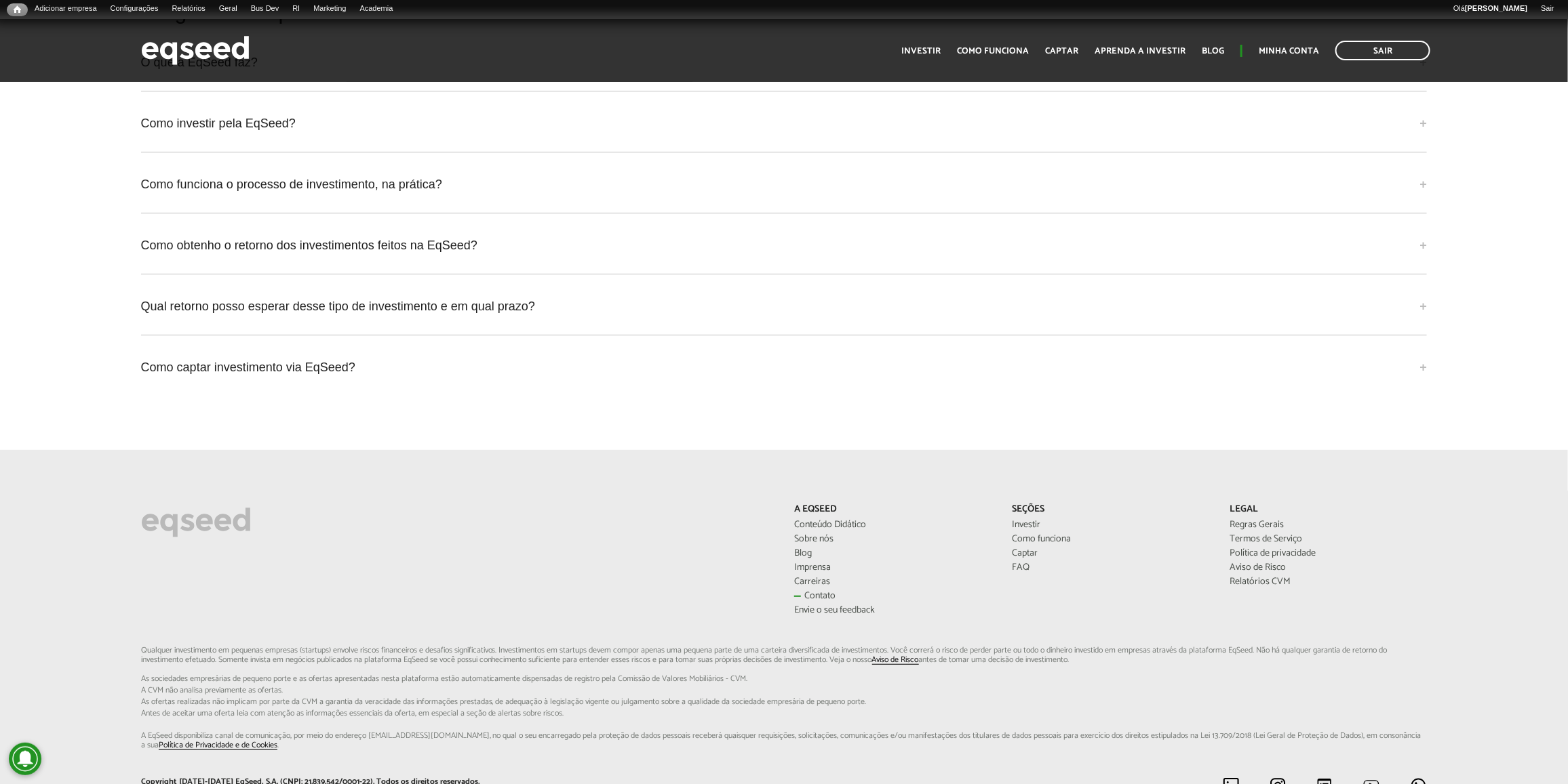
scroll to position [3389, 0]
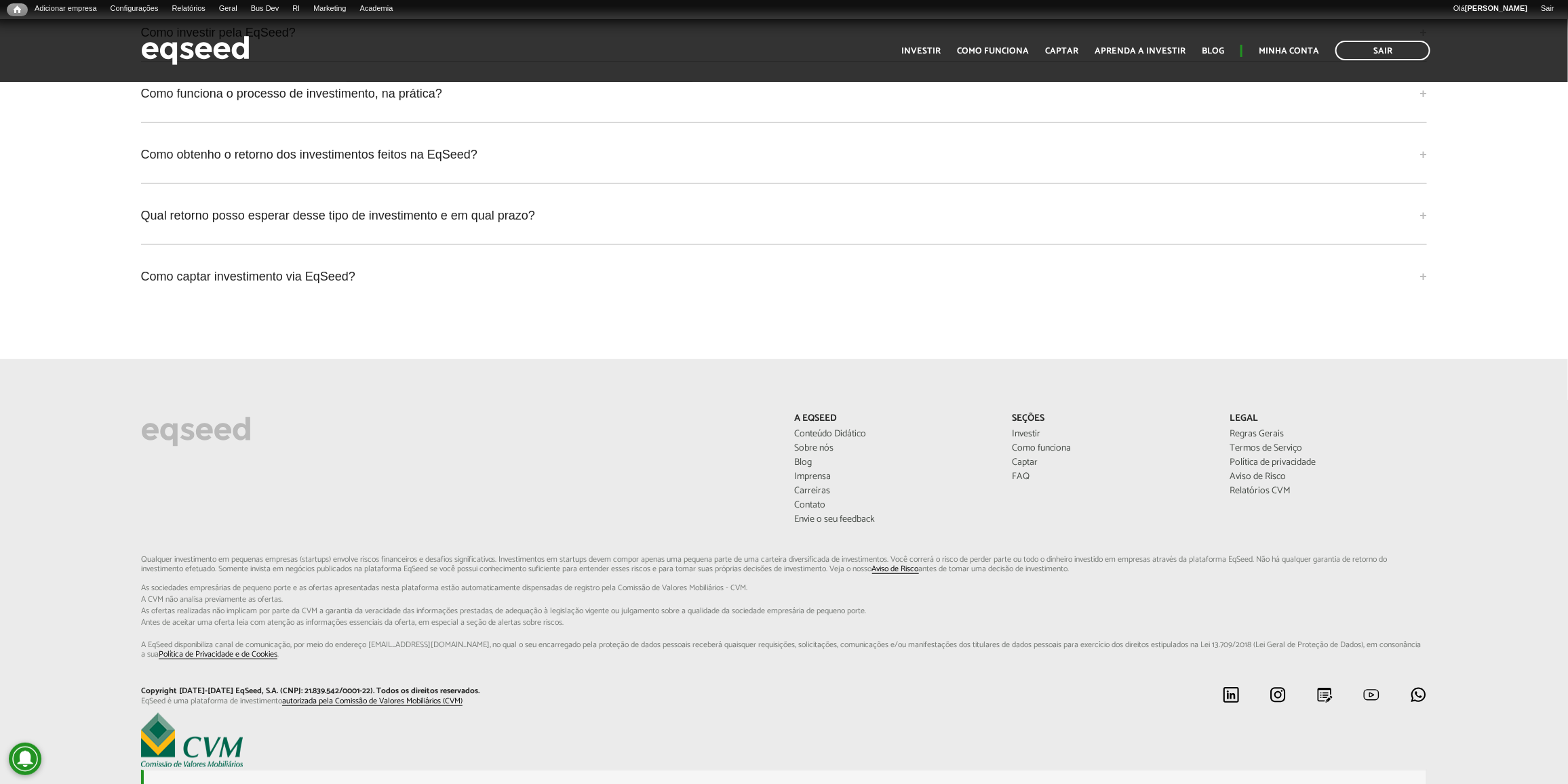
click at [304, 360] on footer "A EqSeed Conteúdo Didático Sobre nós Blog Imprensa Carreiras Contato Envie o se…" at bounding box center [784, 635] width 1568 height 553
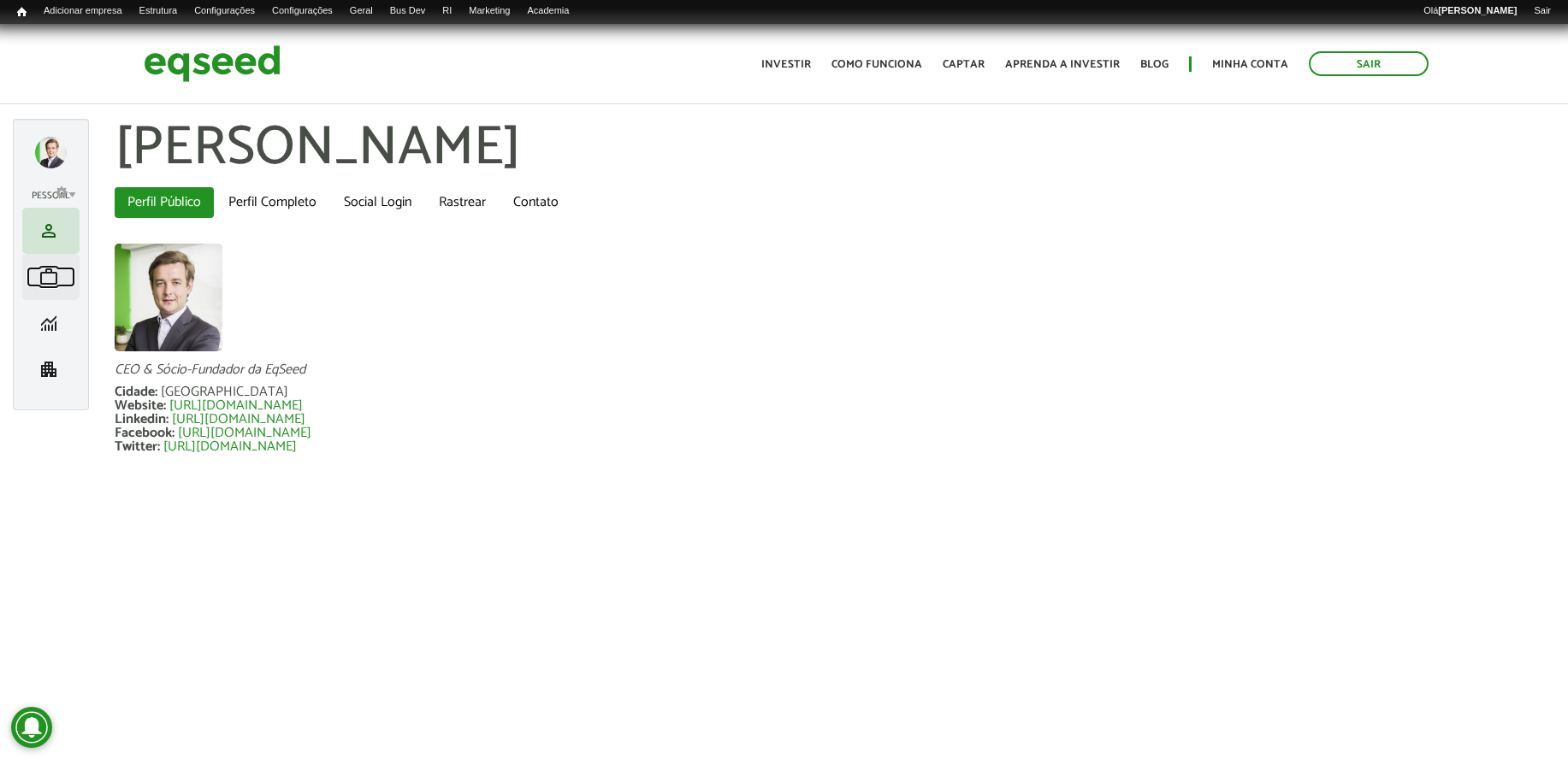
click at [56, 285] on span "work" at bounding box center [48, 277] width 21 height 21
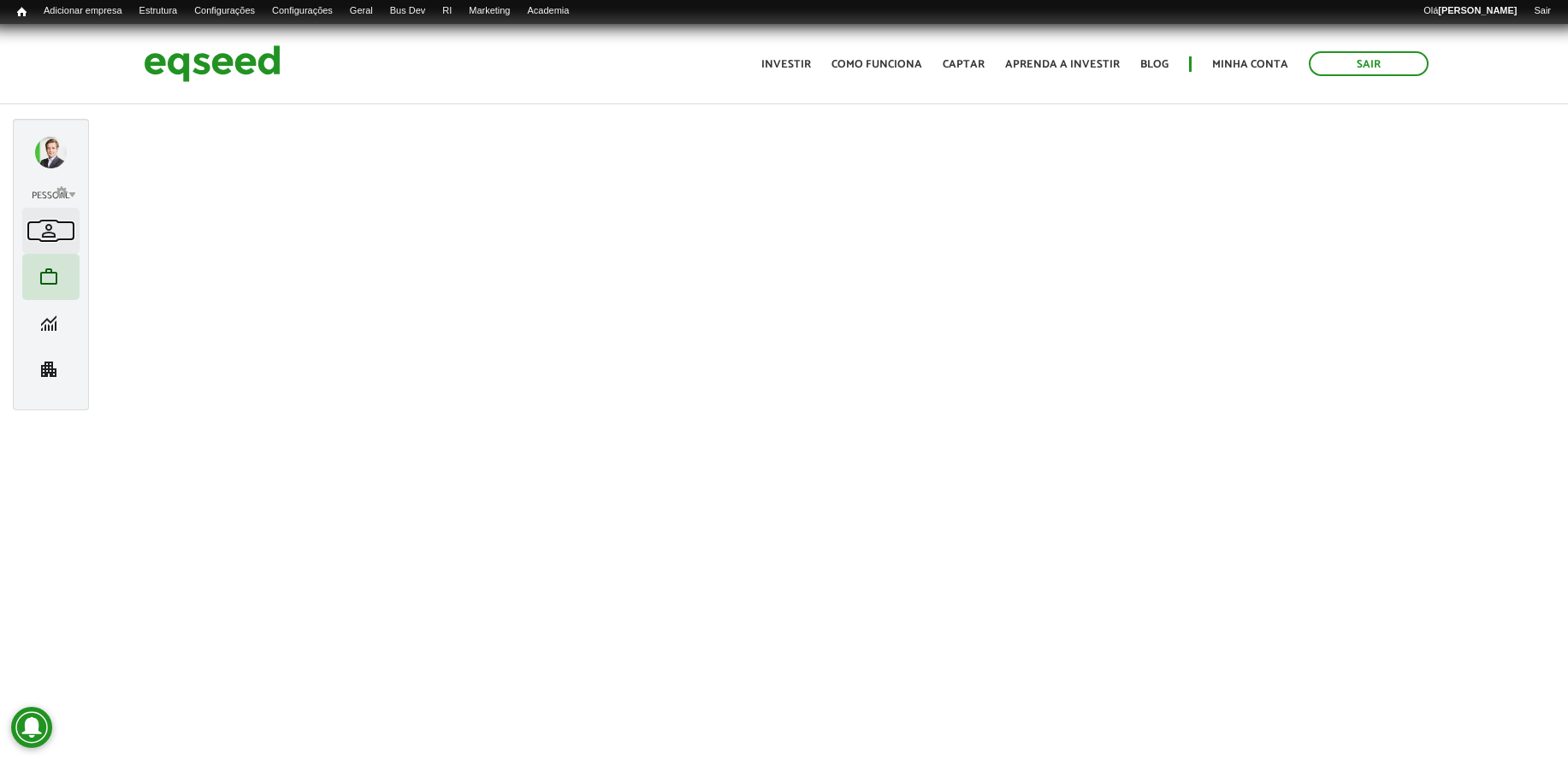
click at [41, 231] on span "person" at bounding box center [48, 230] width 21 height 21
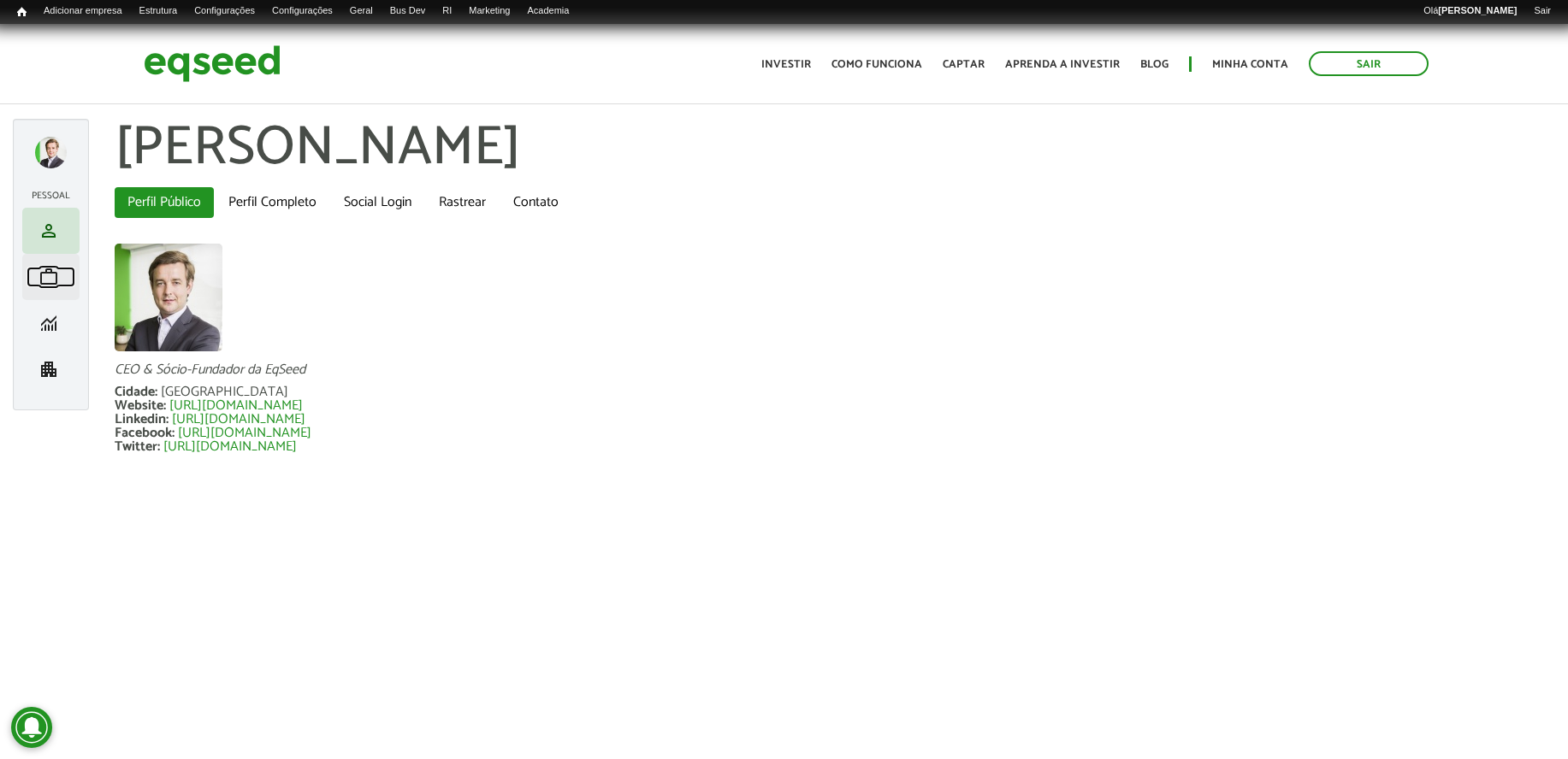
click at [65, 278] on link "work Meu portfólio" at bounding box center [51, 277] width 48 height 21
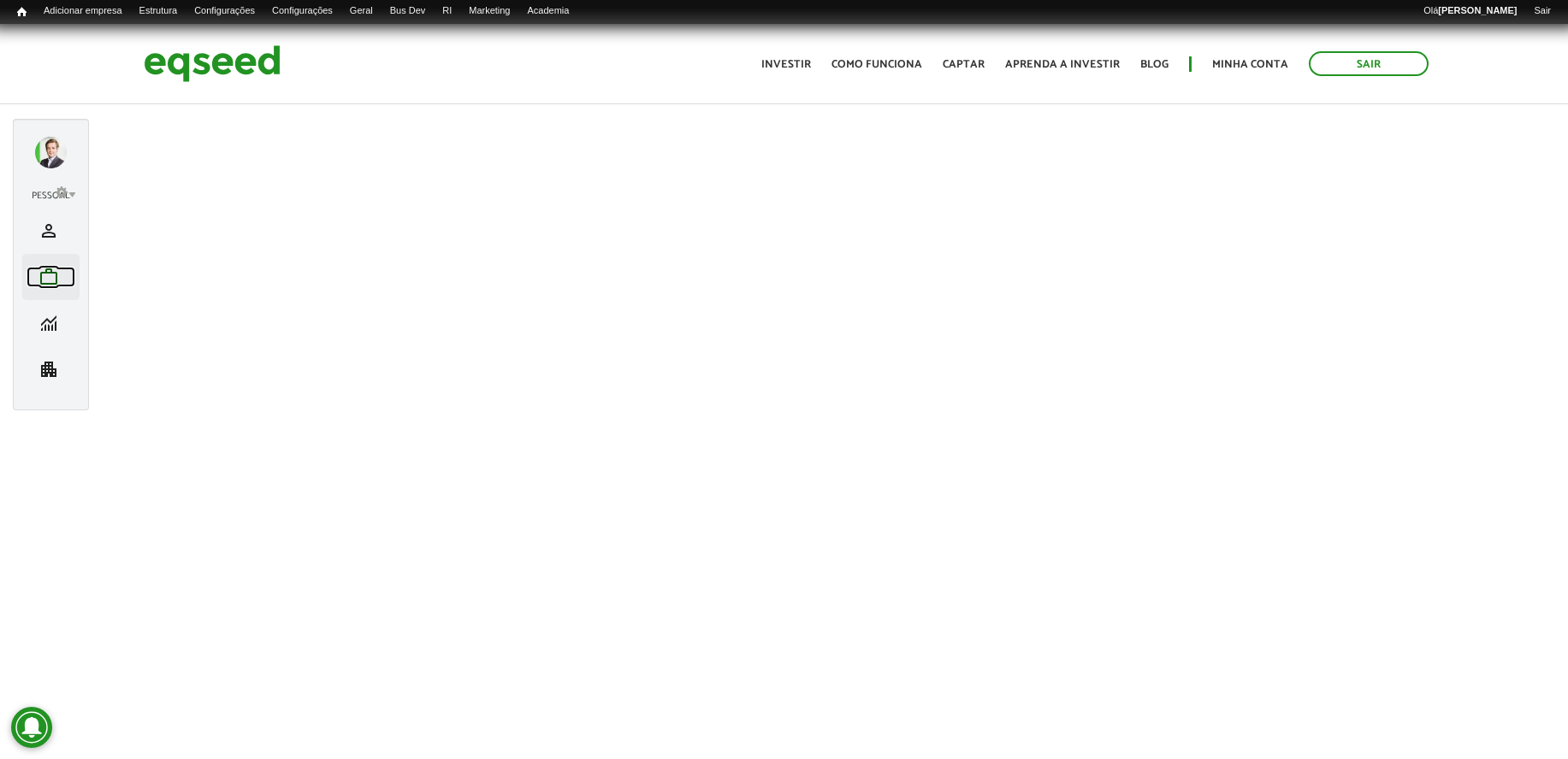
click at [52, 280] on span "work" at bounding box center [48, 277] width 21 height 21
click at [1339, 64] on link "Sair" at bounding box center [1369, 64] width 120 height 25
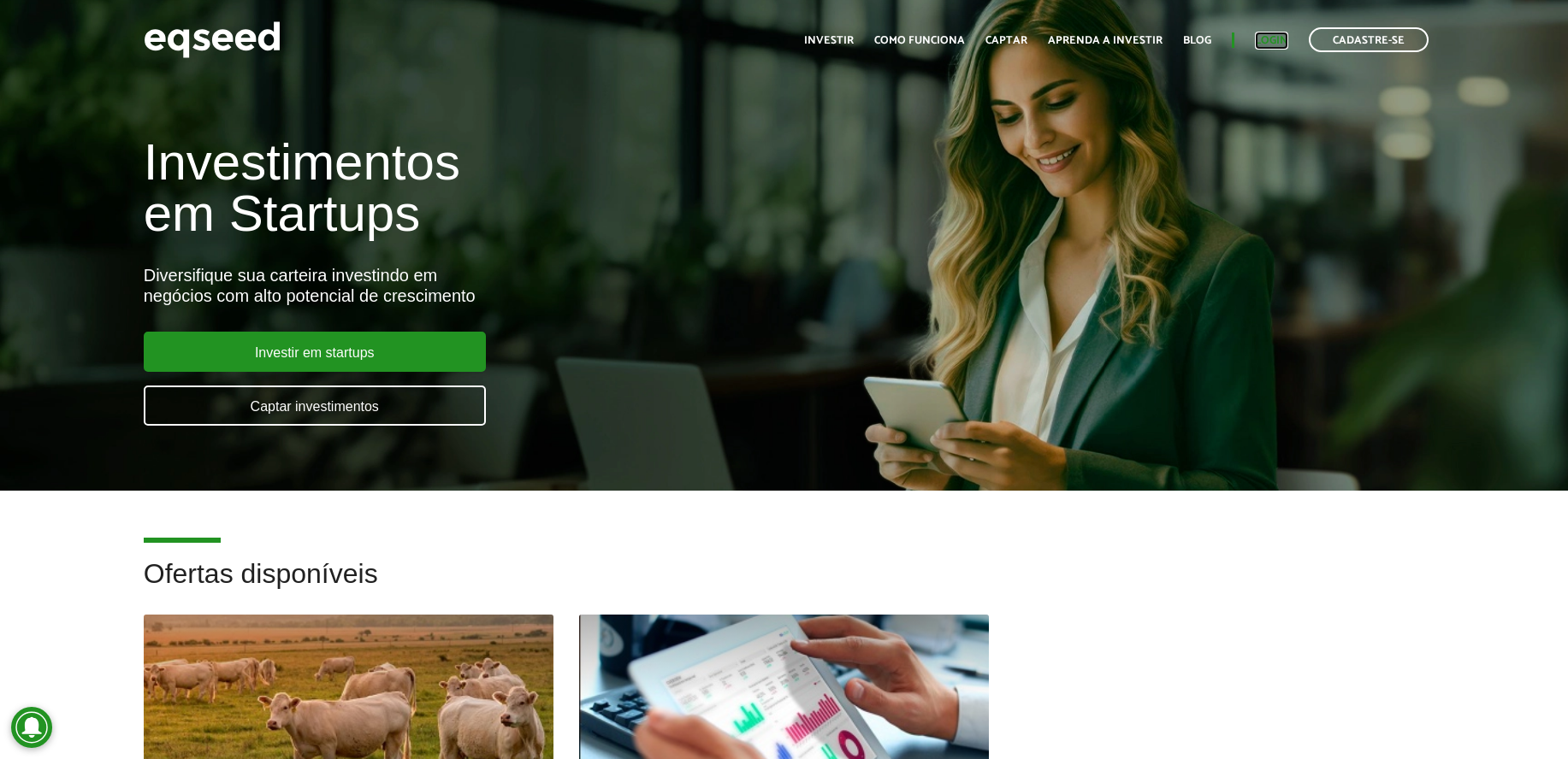
click at [1288, 44] on link "Login" at bounding box center [1271, 40] width 33 height 11
